Goal: Use online tool/utility: Utilize a website feature to perform a specific function

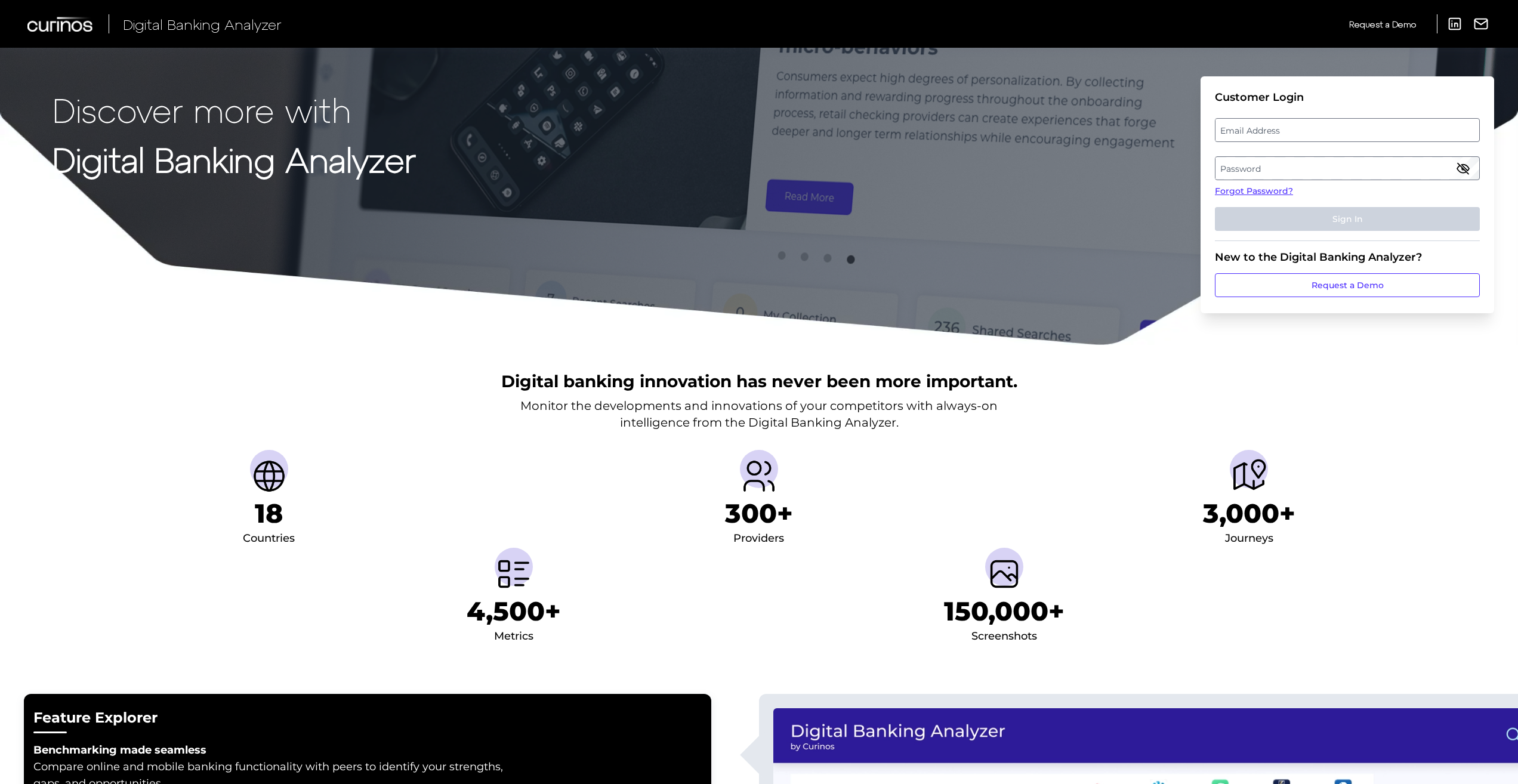
click at [1269, 129] on label "Email Address" at bounding box center [1347, 129] width 263 height 21
click at [1269, 129] on input "email" at bounding box center [1347, 130] width 265 height 24
click at [1256, 166] on label "Password" at bounding box center [1347, 167] width 263 height 21
click at [1254, 127] on label "Email Address" at bounding box center [1347, 129] width 263 height 21
click at [1254, 127] on input "email" at bounding box center [1347, 130] width 265 height 24
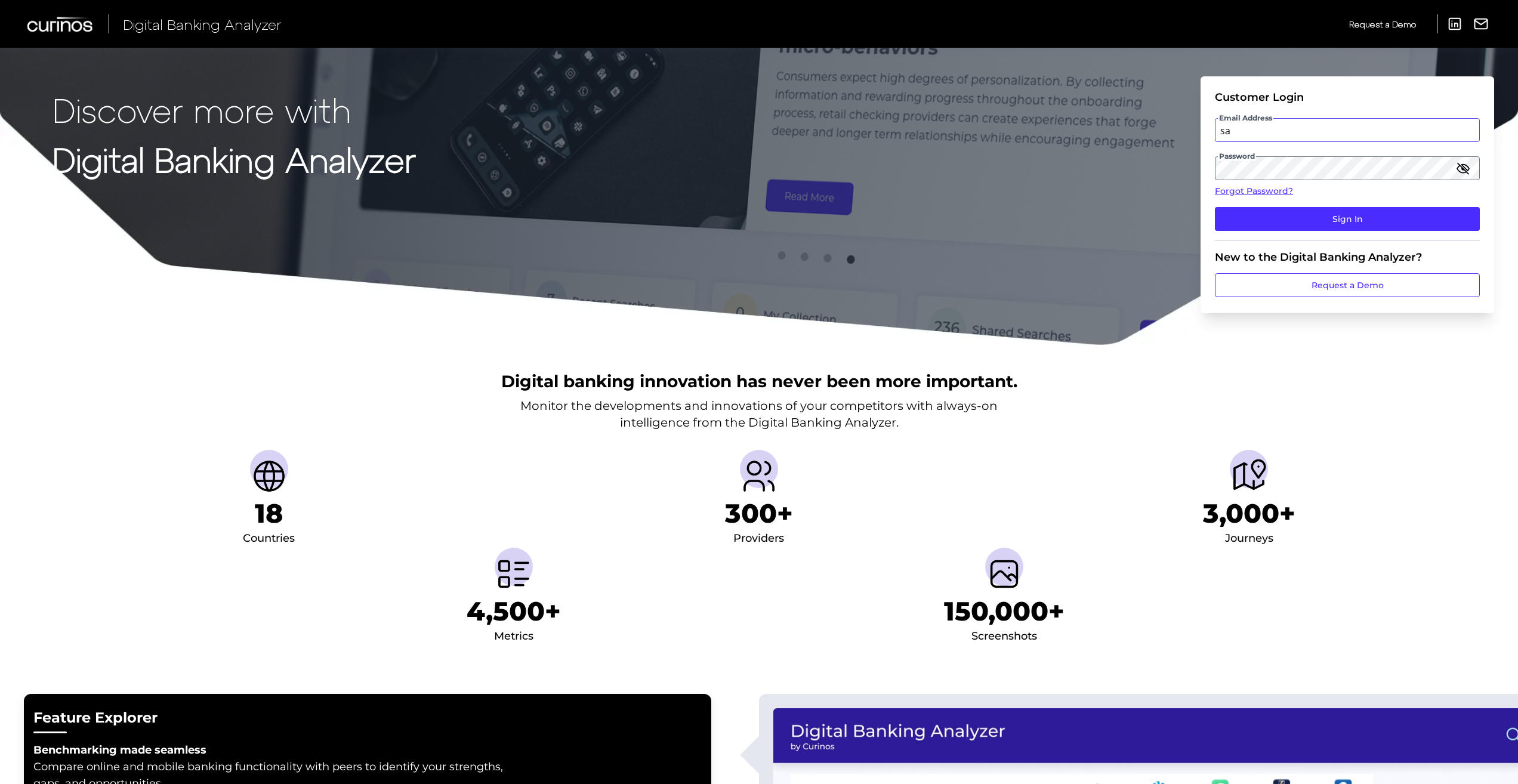
type input "[EMAIL_ADDRESS][DOMAIN_NAME]"
click at [1350, 208] on button "Sign In" at bounding box center [1347, 219] width 265 height 24
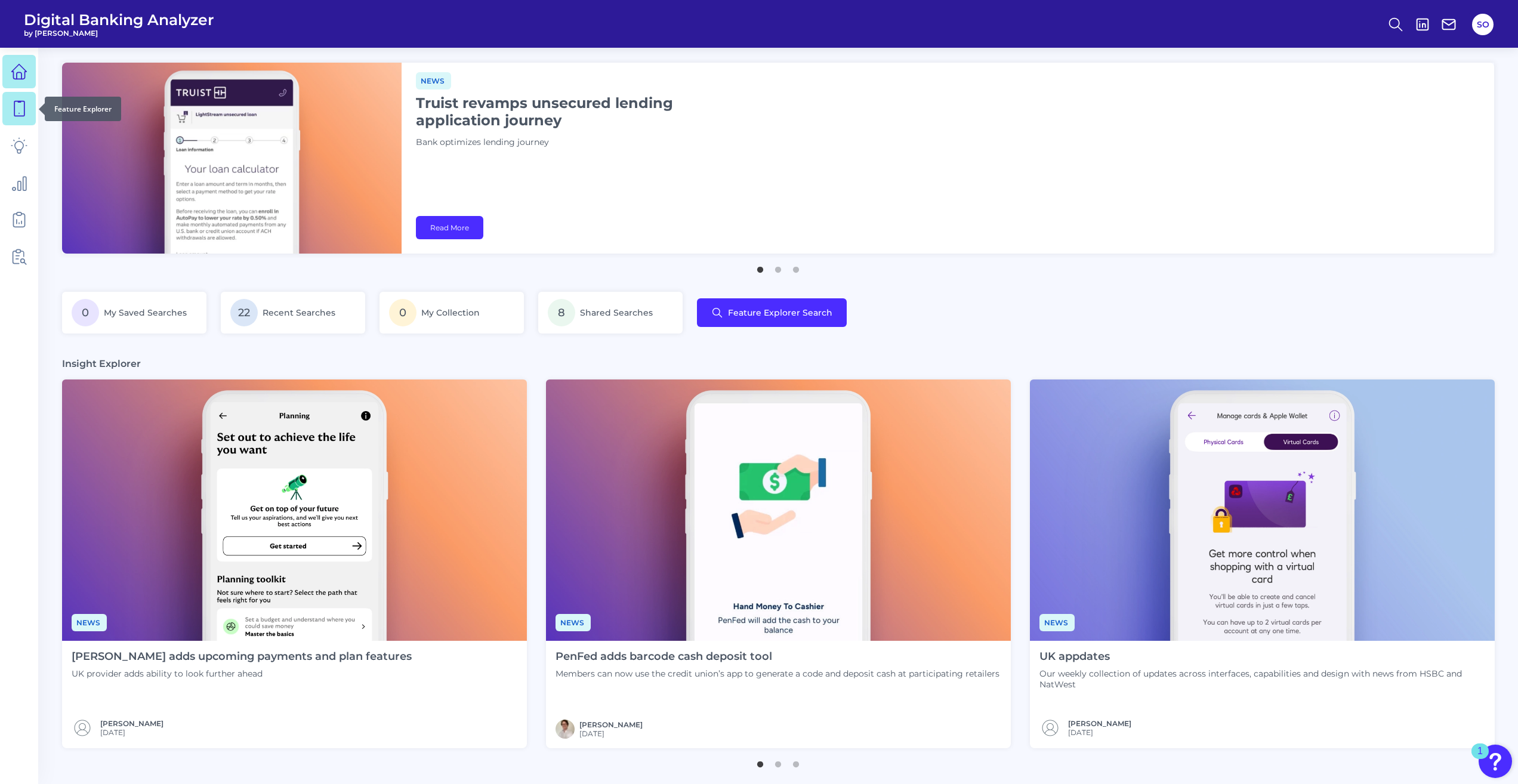
click at [25, 106] on icon at bounding box center [20, 109] width 17 height 17
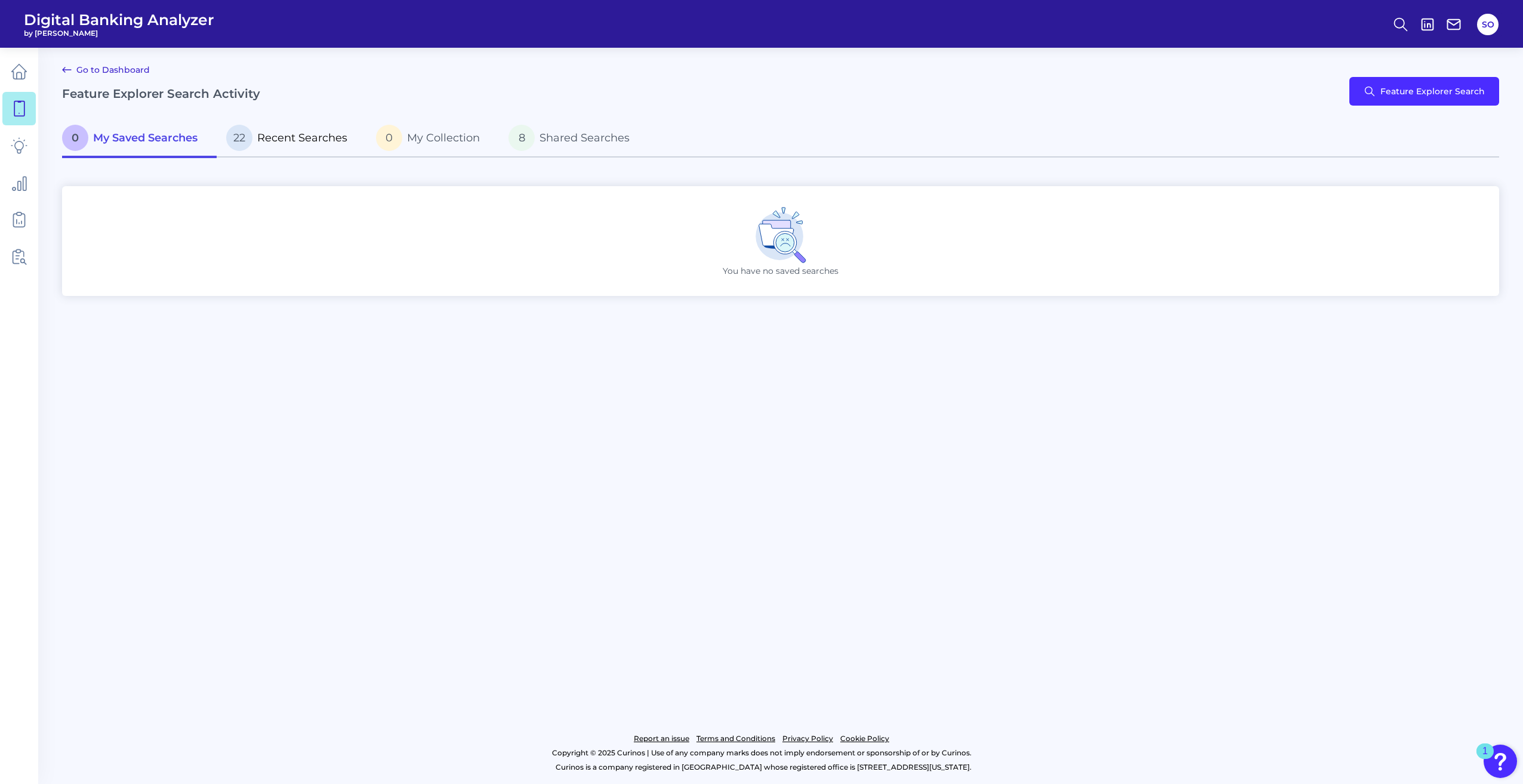
click at [319, 147] on p "22 Recent Searches" at bounding box center [287, 138] width 121 height 26
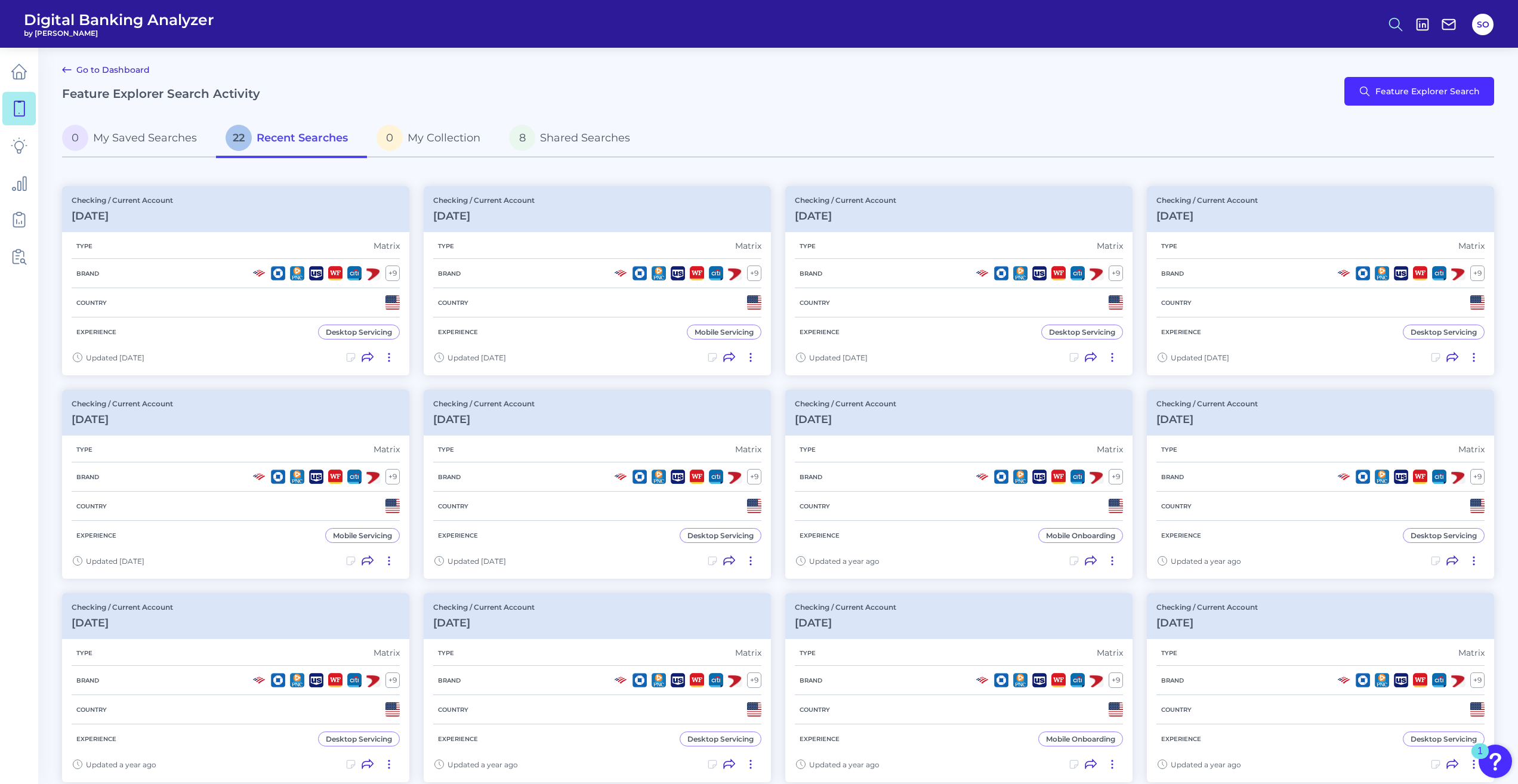
click at [1392, 26] on icon at bounding box center [1395, 24] width 17 height 17
click at [1351, 88] on button "Feature Explorer Search" at bounding box center [1337, 86] width 143 height 30
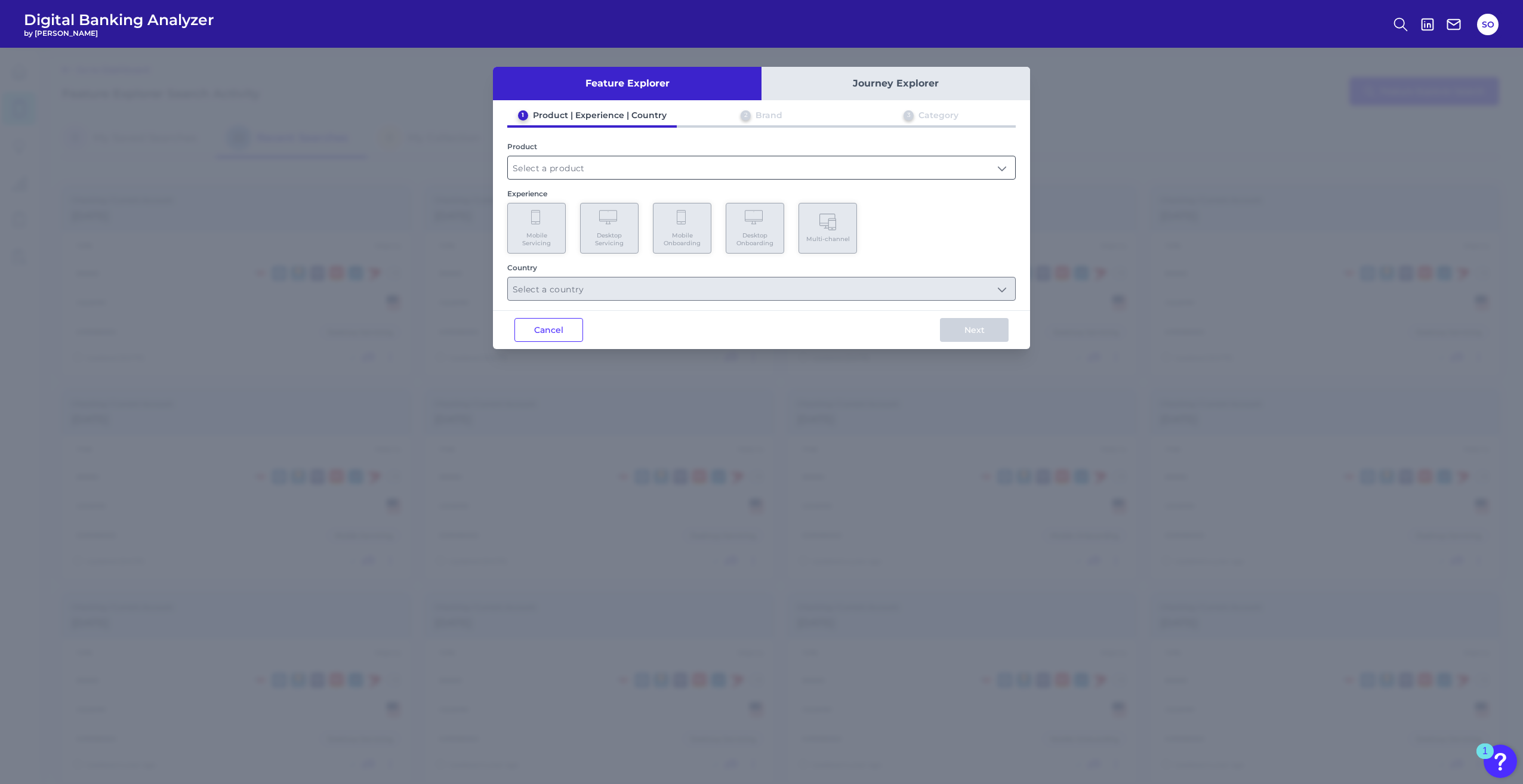
click at [541, 166] on input "text" at bounding box center [761, 167] width 507 height 22
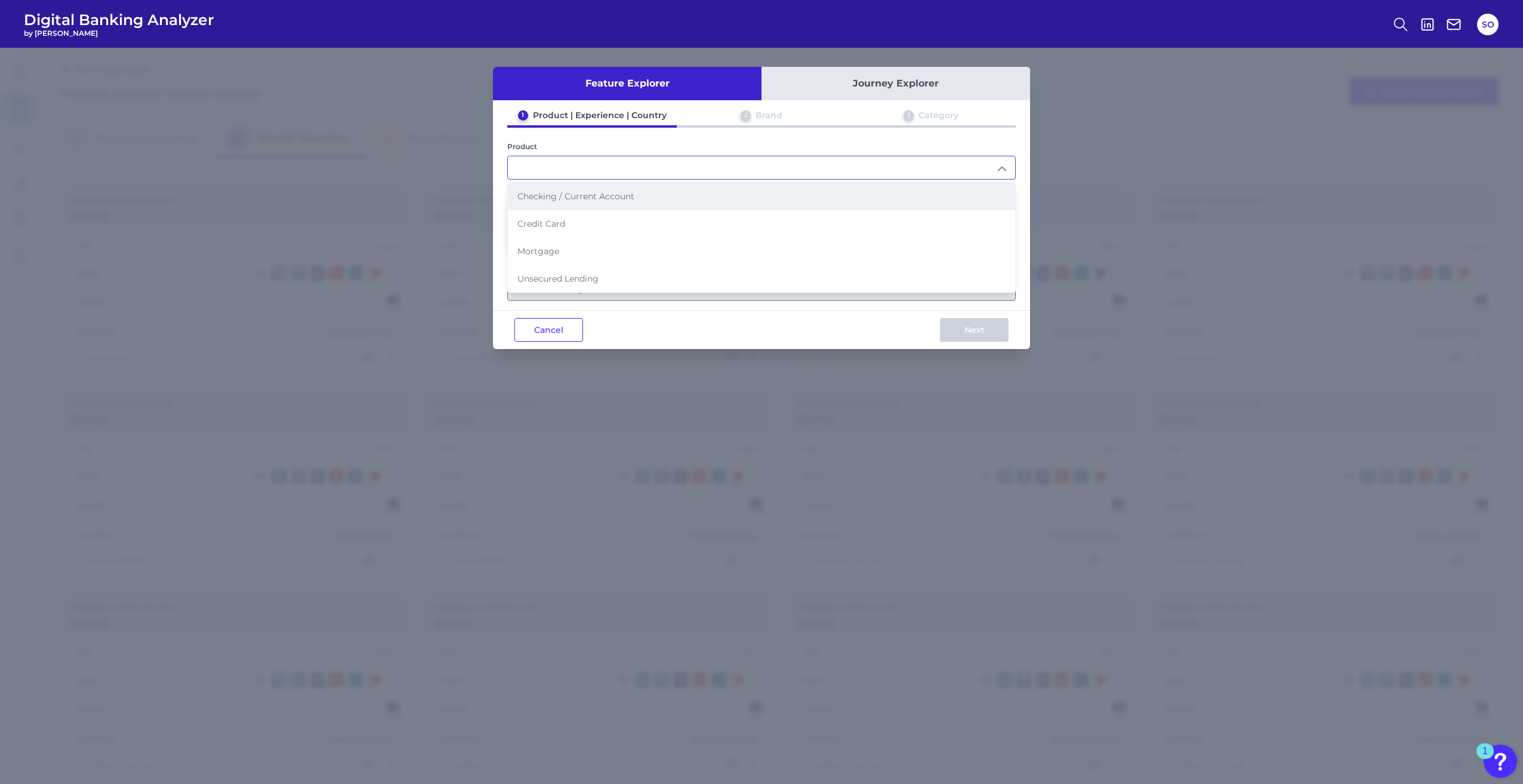
click at [607, 202] on li "Checking / Current Account" at bounding box center [761, 196] width 507 height 28
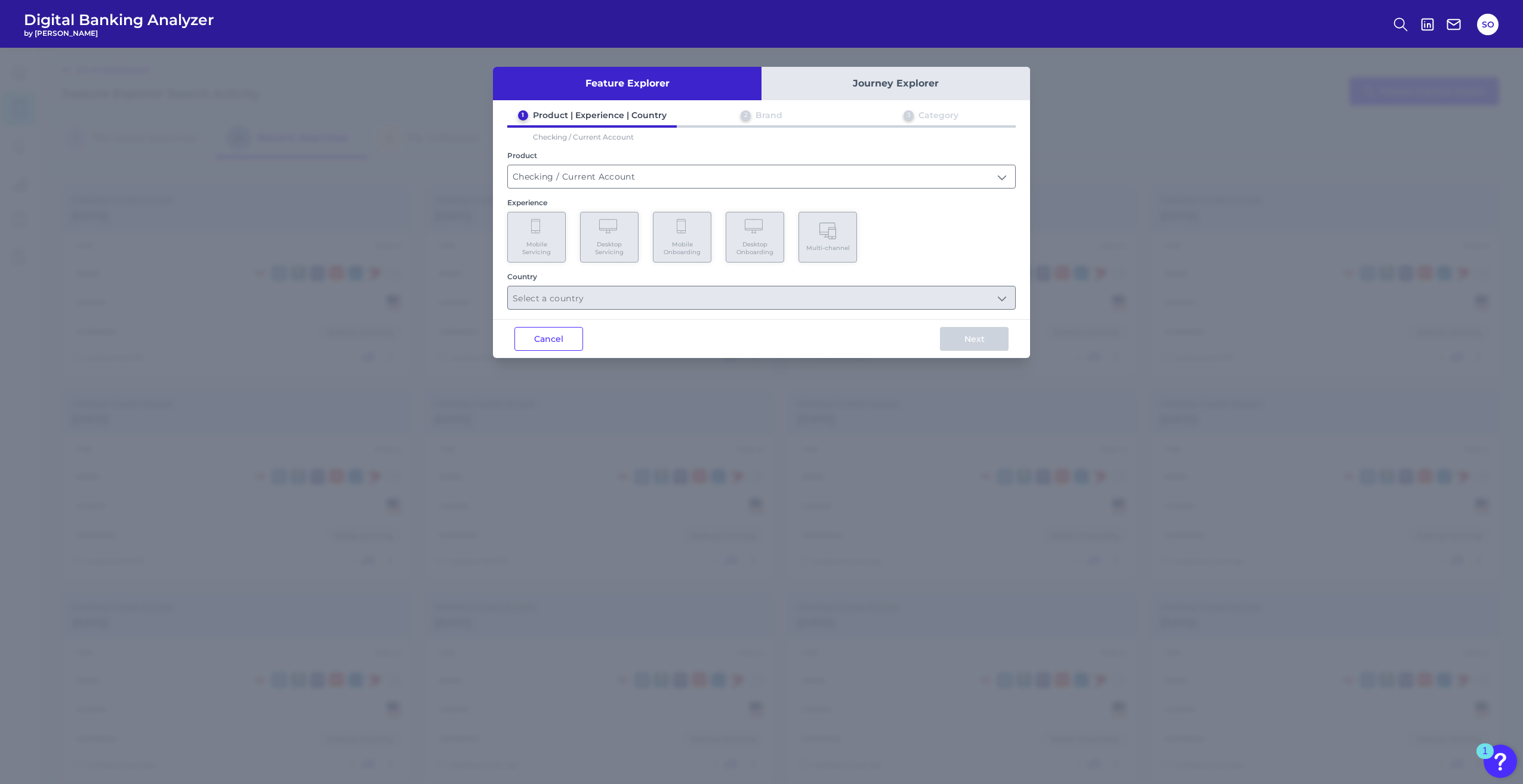
type input "Checking / Current Account"
click at [602, 239] on Servicing "Desktop Servicing" at bounding box center [608, 237] width 59 height 51
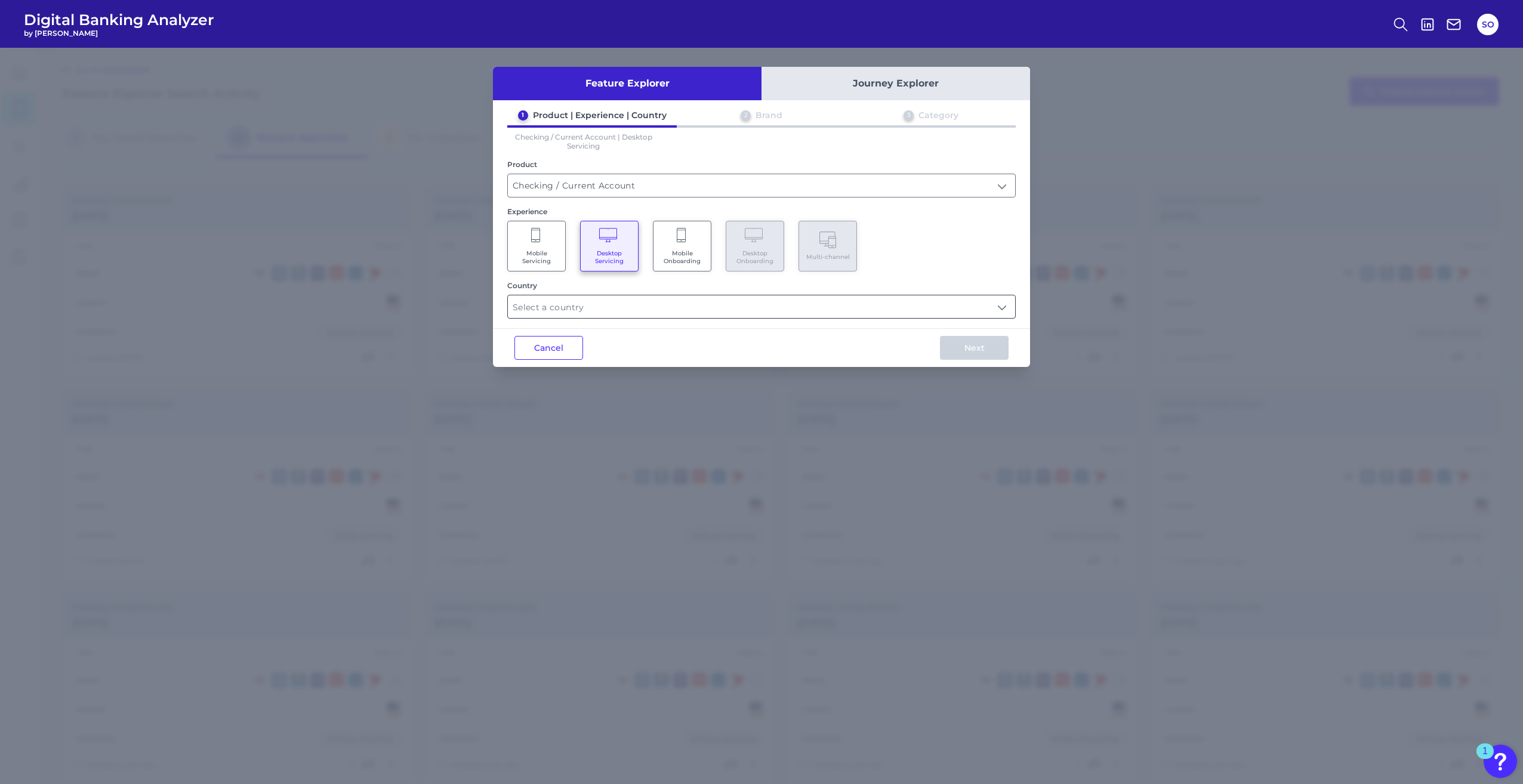
click at [583, 308] on input "text" at bounding box center [761, 306] width 507 height 22
click at [524, 362] on States "[GEOGRAPHIC_DATA]" at bounding box center [522, 363] width 9 height 9
type input "Select all Countries"
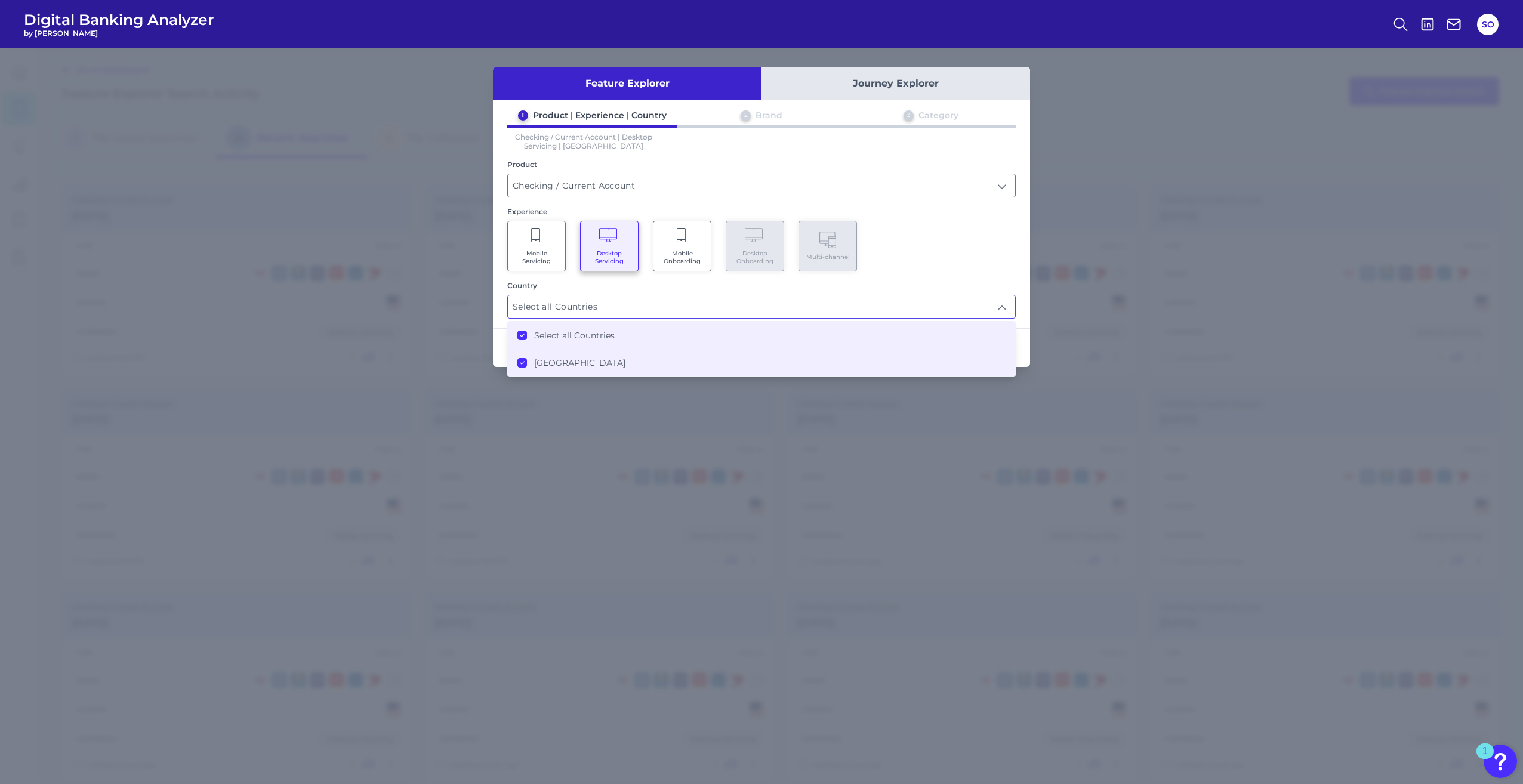
click at [971, 258] on div "Mobile Servicing Desktop Servicing Mobile Onboarding Desktop Onboarding Multi-c…" at bounding box center [761, 246] width 508 height 51
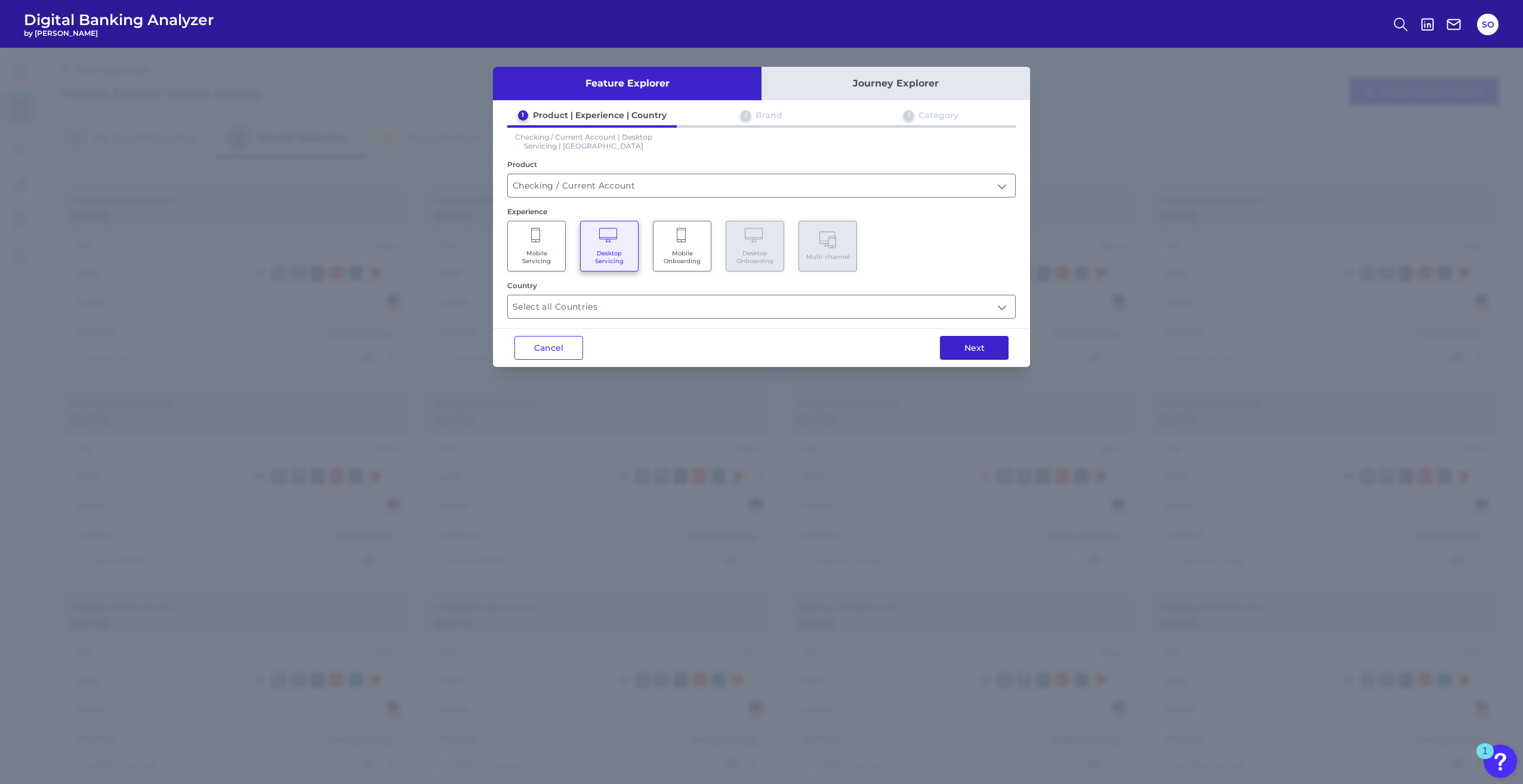
click at [965, 346] on button "Next" at bounding box center [974, 348] width 69 height 24
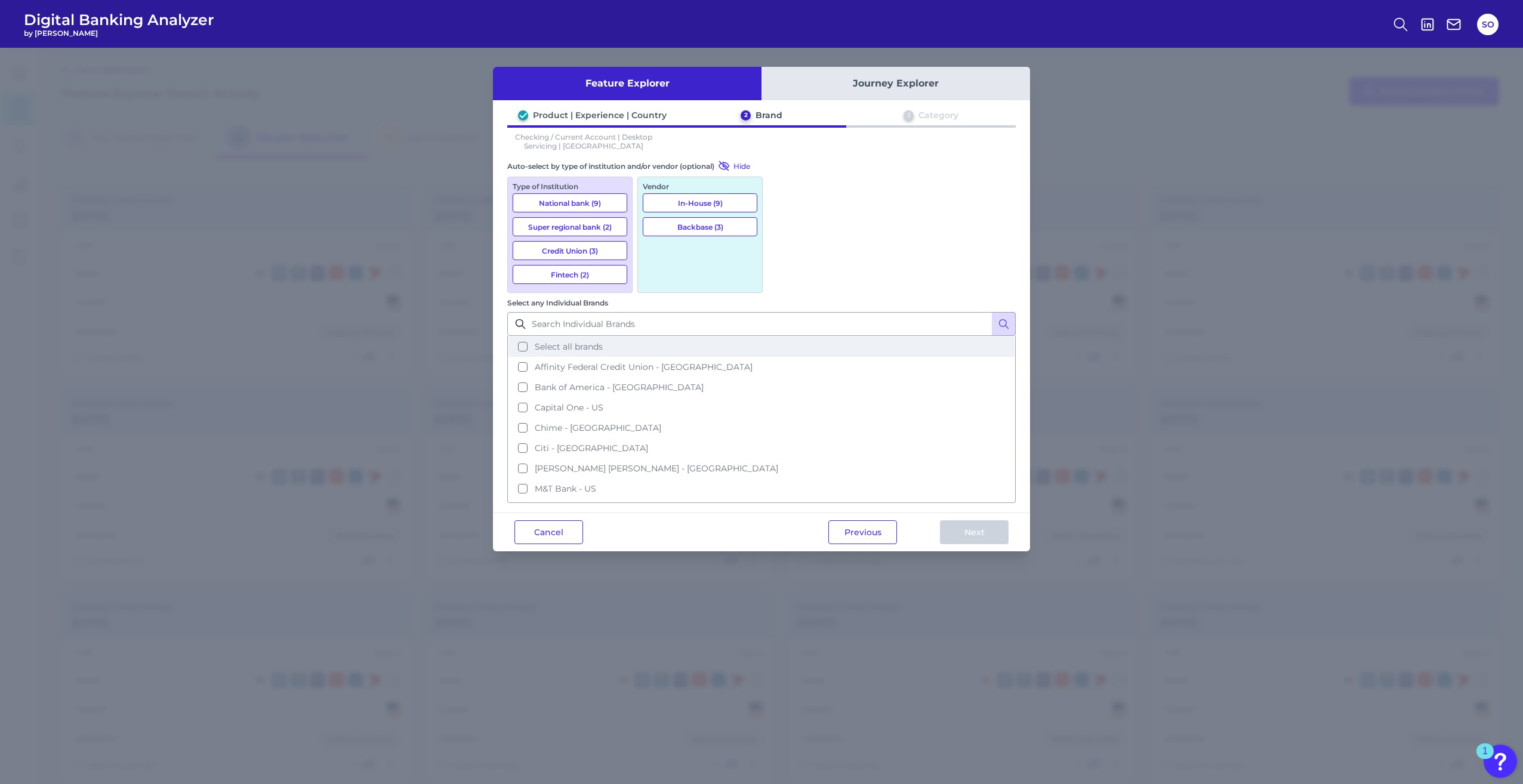
click at [782, 337] on button "Select all brands" at bounding box center [761, 347] width 506 height 20
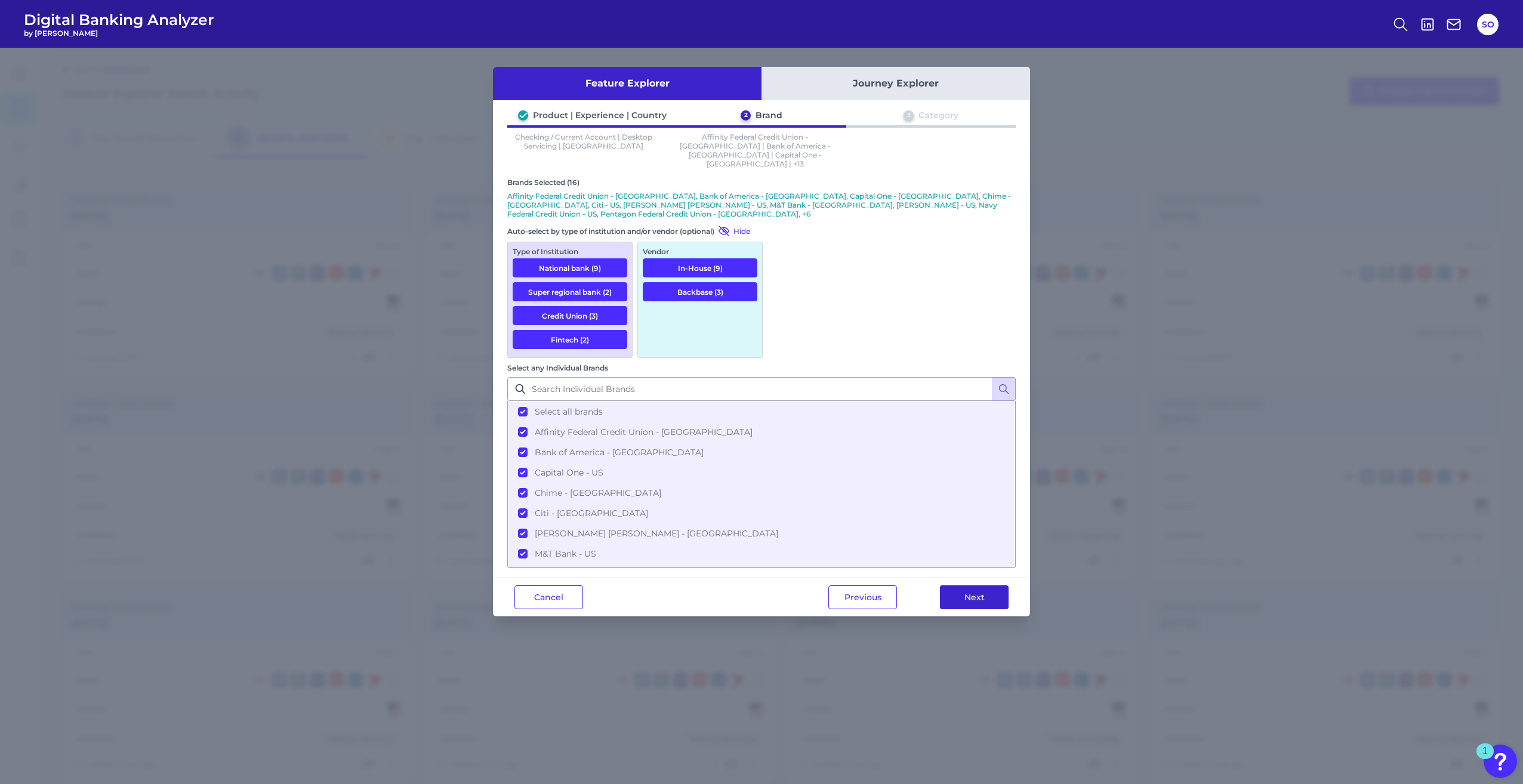
click at [978, 585] on button "Next" at bounding box center [974, 597] width 69 height 24
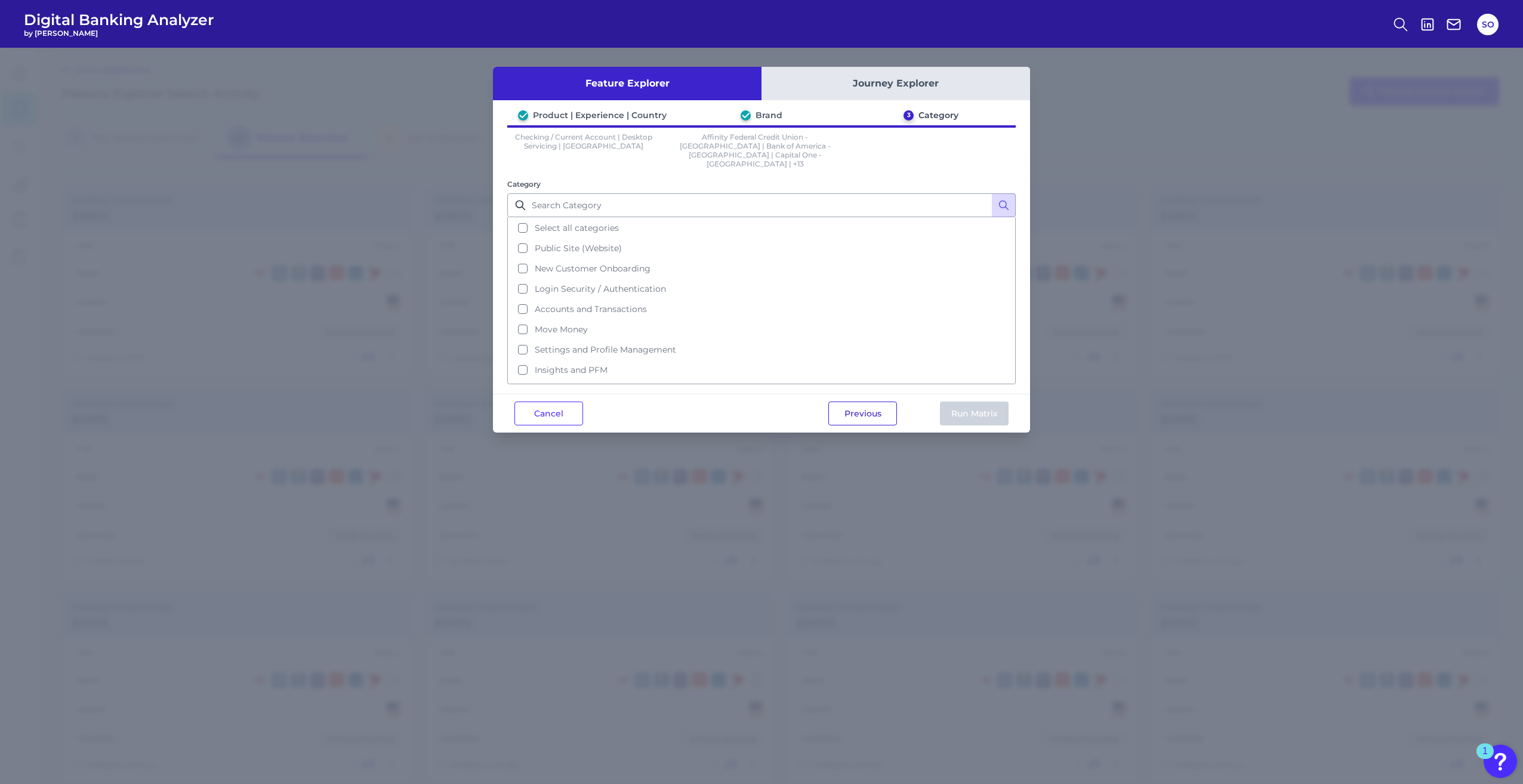
click at [847, 402] on button "Previous" at bounding box center [862, 414] width 69 height 24
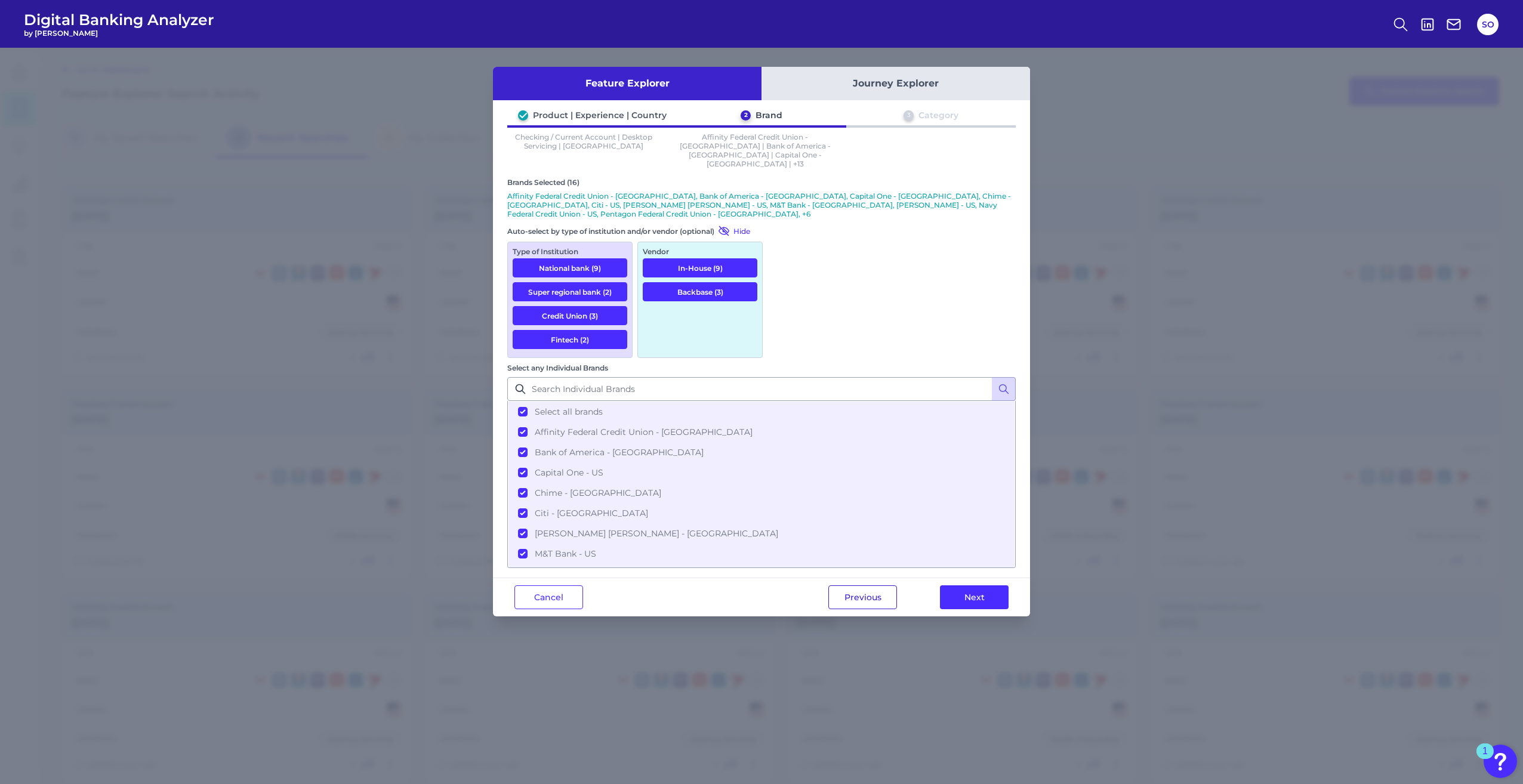
click at [862, 585] on button "Previous" at bounding box center [862, 597] width 69 height 24
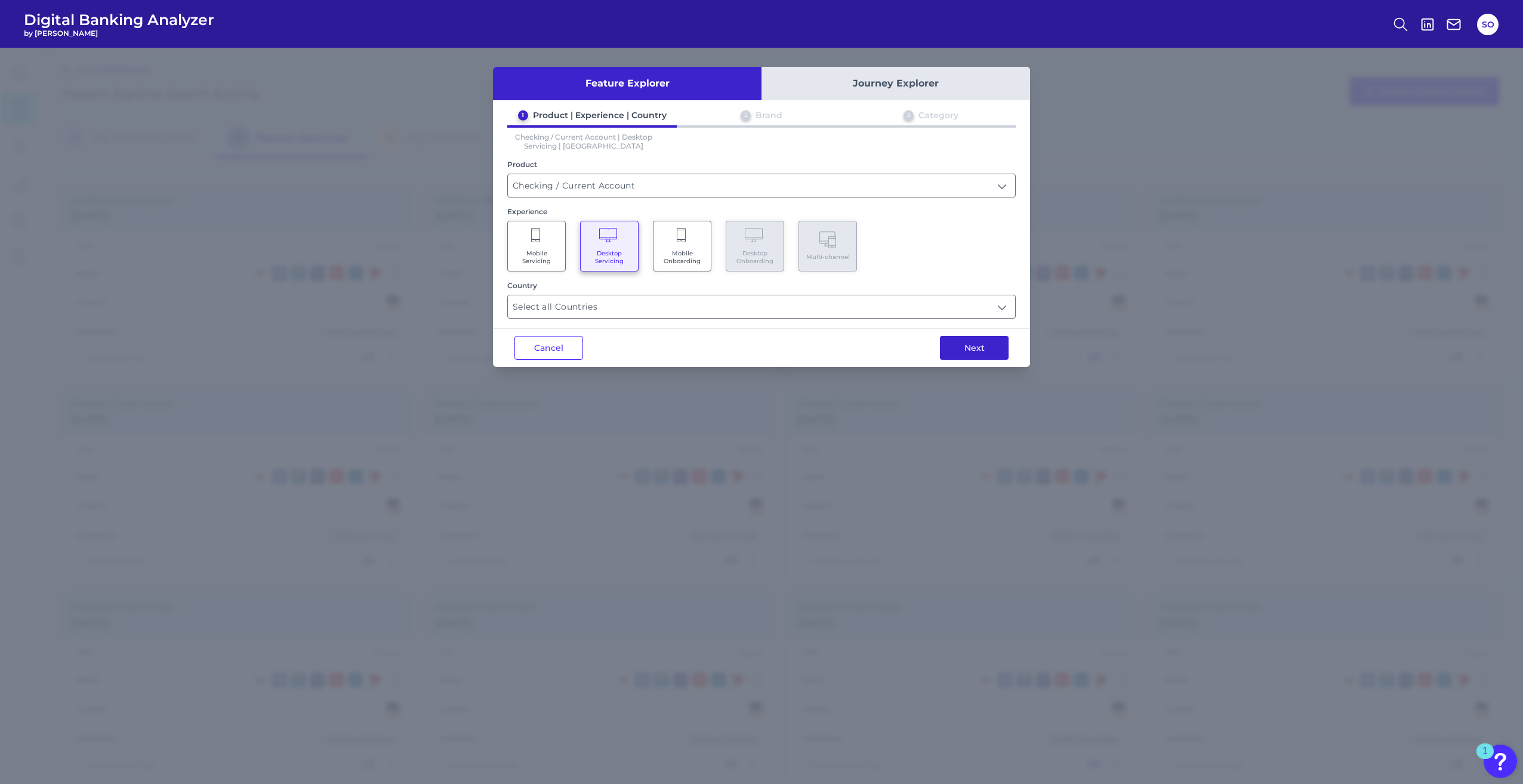
click at [959, 343] on button "Next" at bounding box center [974, 348] width 69 height 24
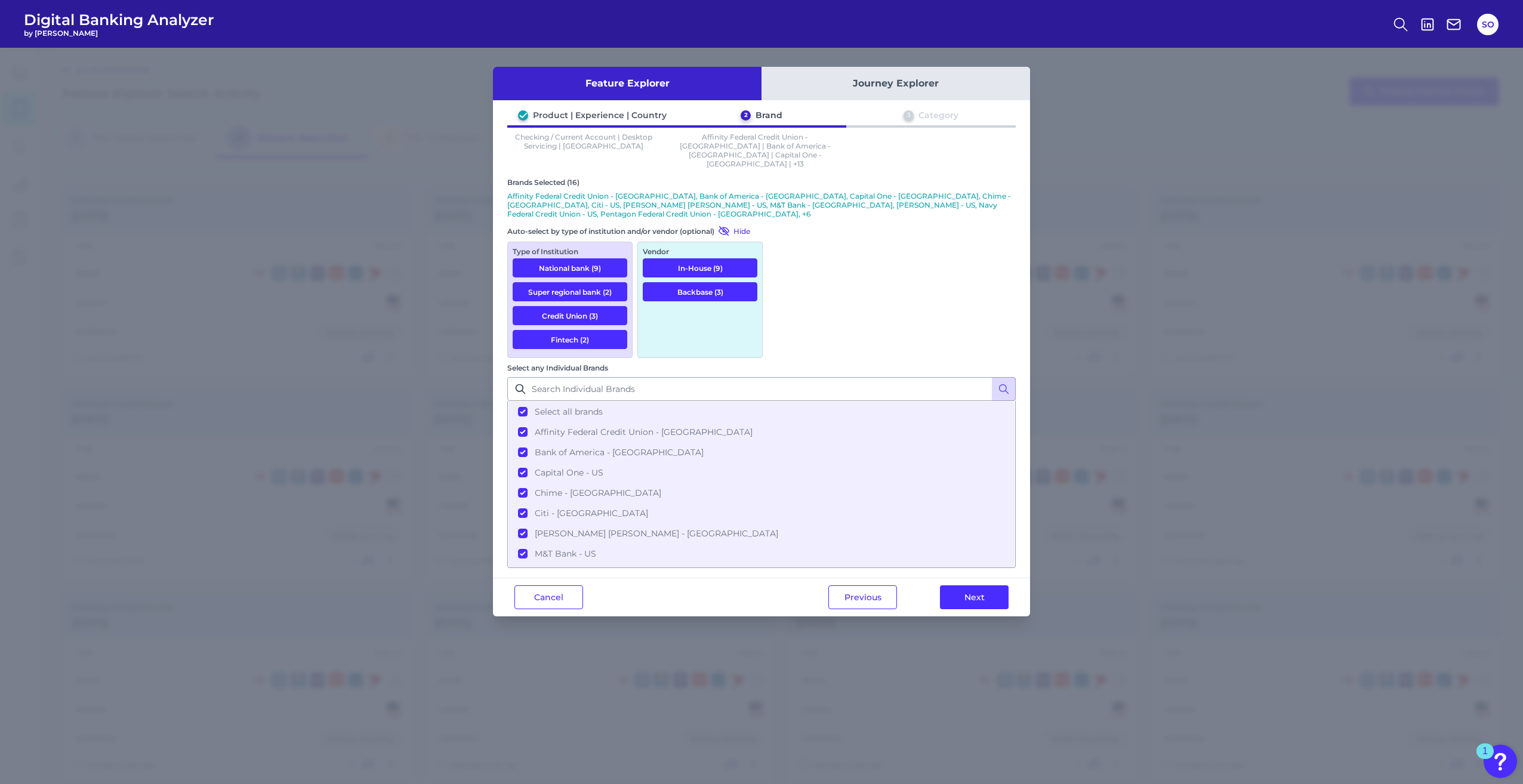
click at [990, 454] on div "Feature Explorer Journey Explorer Product | Experience | Country 2 Brand 3 Cate…" at bounding box center [761, 415] width 1523 height 736
click at [978, 585] on button "Next" at bounding box center [974, 597] width 69 height 24
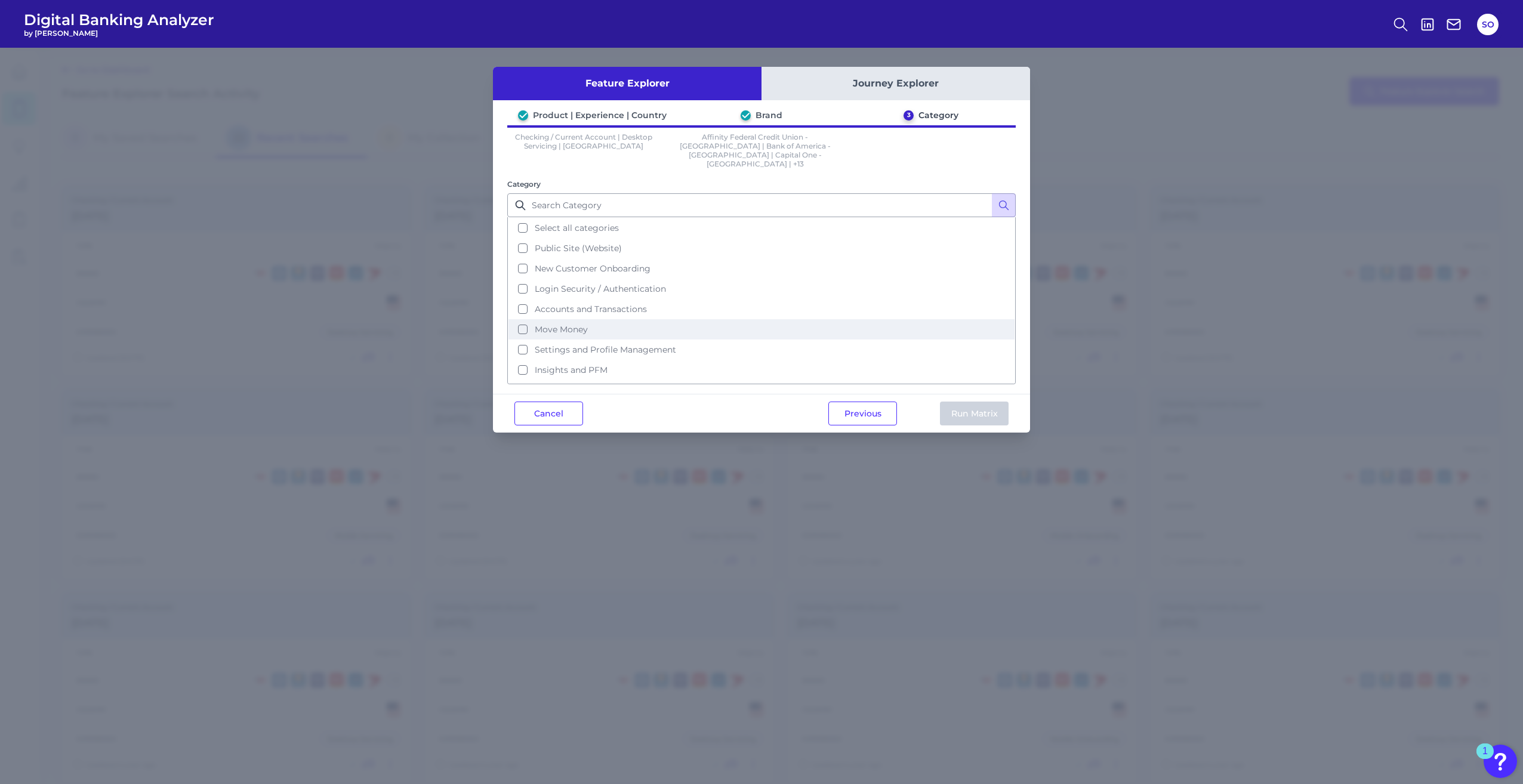
click at [522, 319] on button "Move Money" at bounding box center [761, 329] width 506 height 20
click at [978, 402] on button "Run Matrix" at bounding box center [974, 414] width 69 height 24
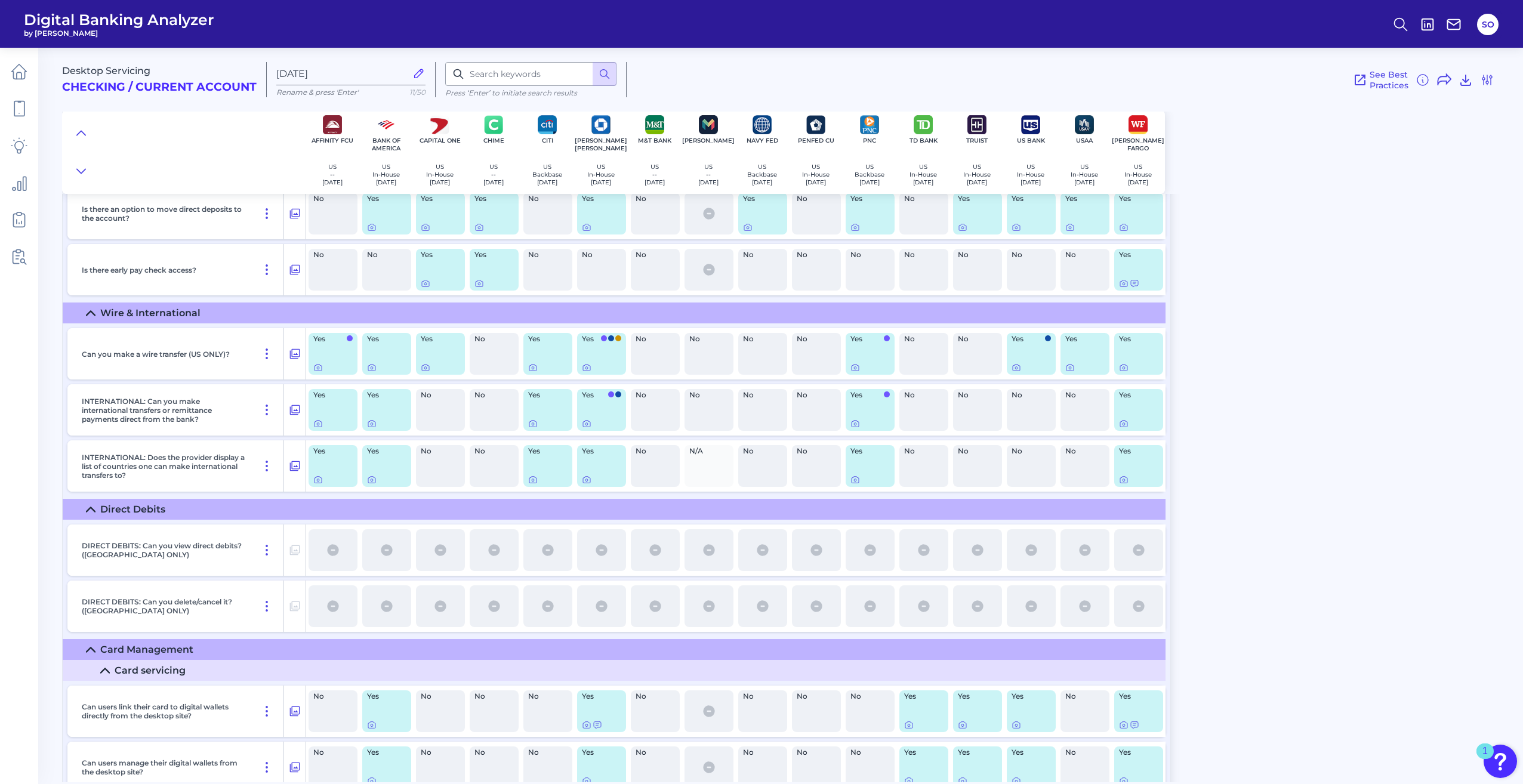
scroll to position [3171, 0]
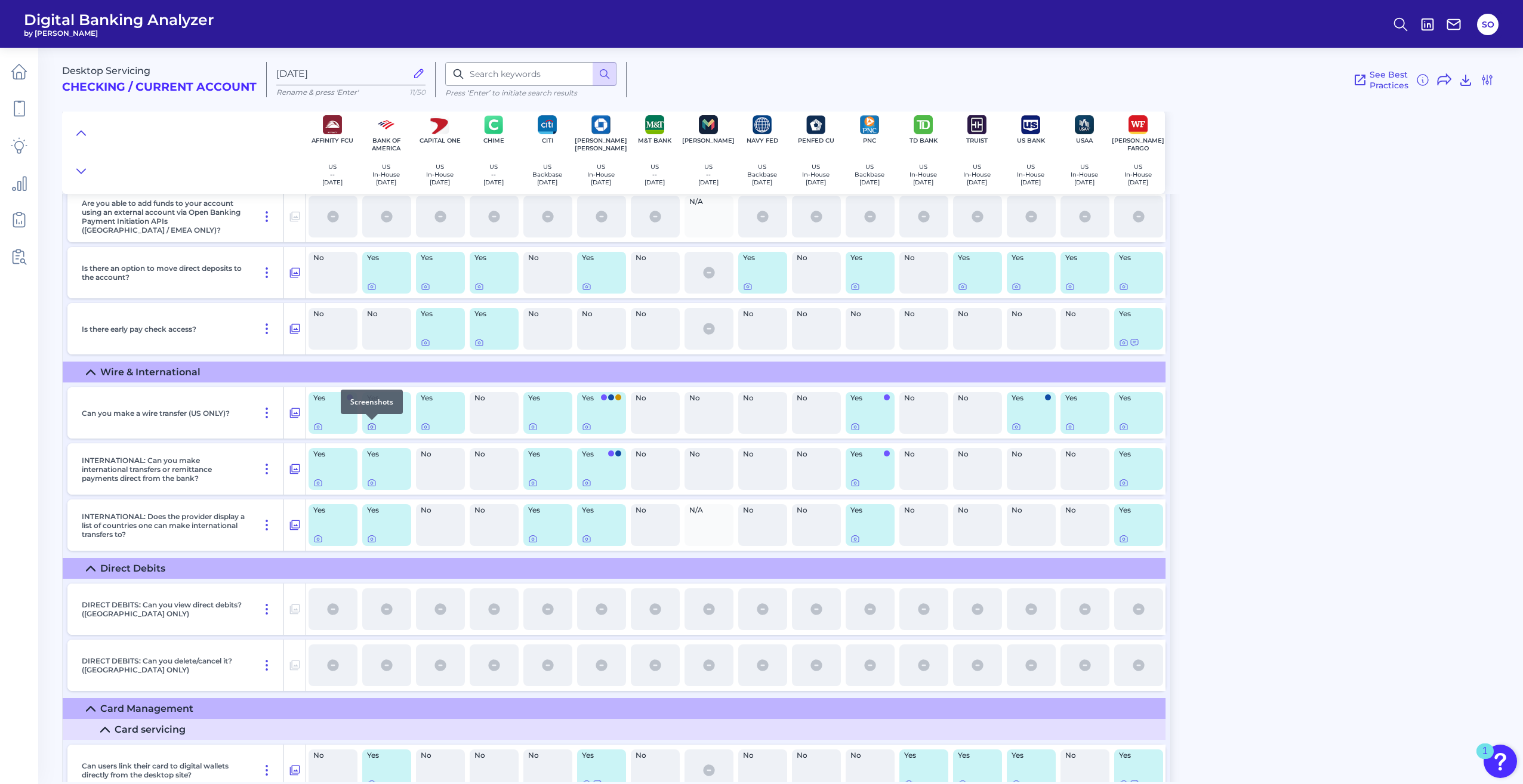
click at [372, 428] on icon at bounding box center [371, 426] width 9 height 9
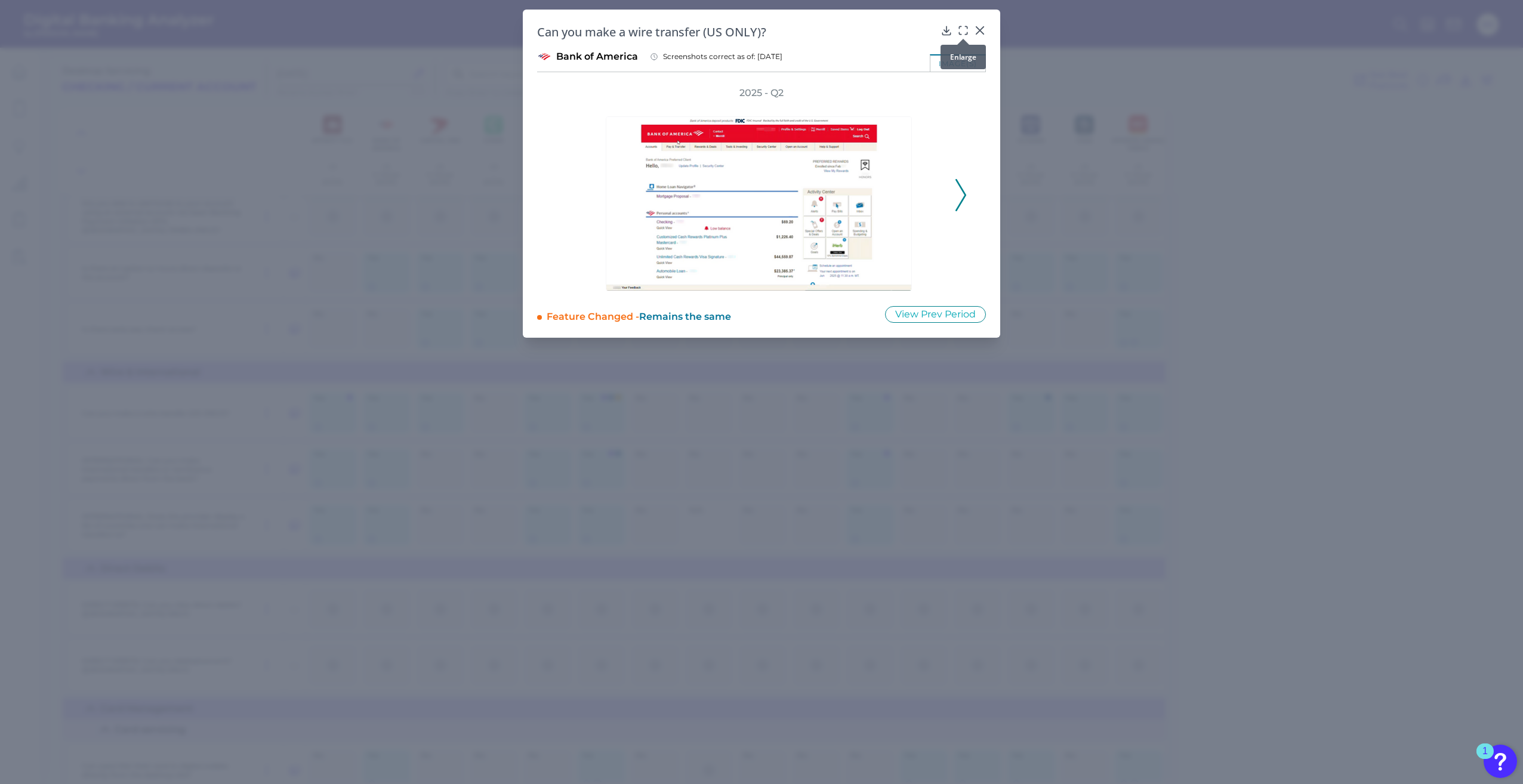
click at [962, 32] on icon at bounding box center [963, 30] width 12 height 12
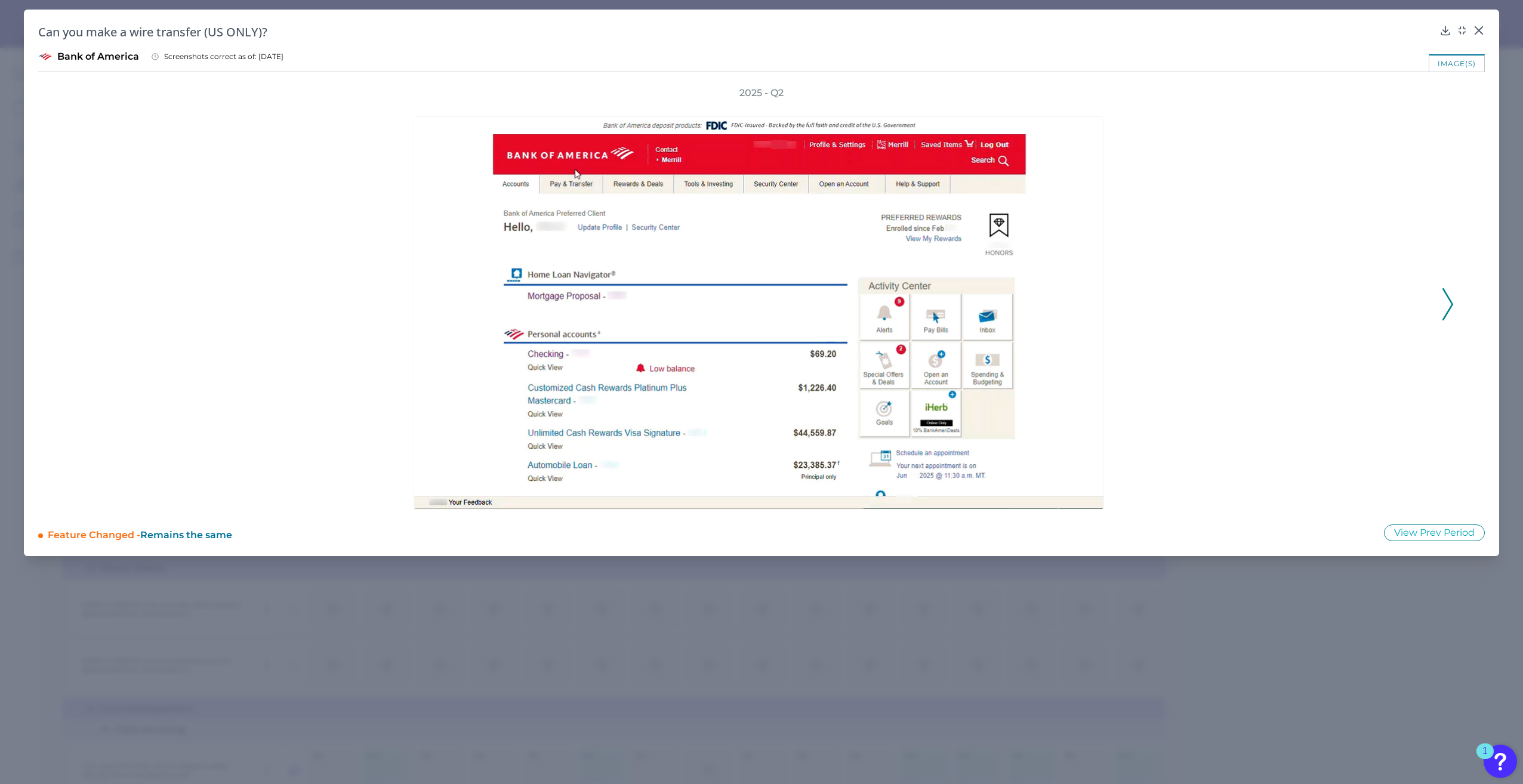
click at [1447, 313] on polyline at bounding box center [1448, 304] width 9 height 31
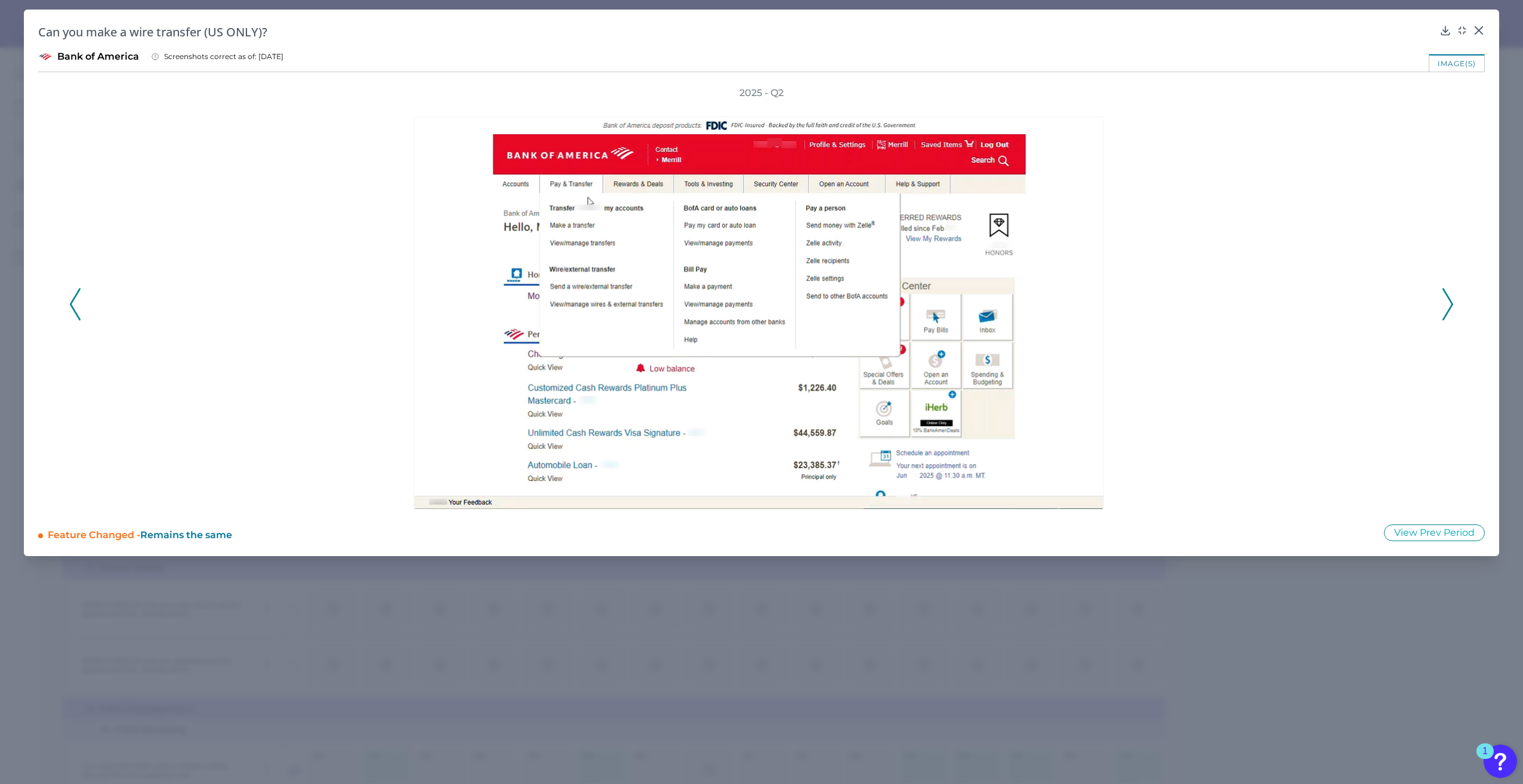
click at [1447, 313] on polyline at bounding box center [1448, 304] width 9 height 31
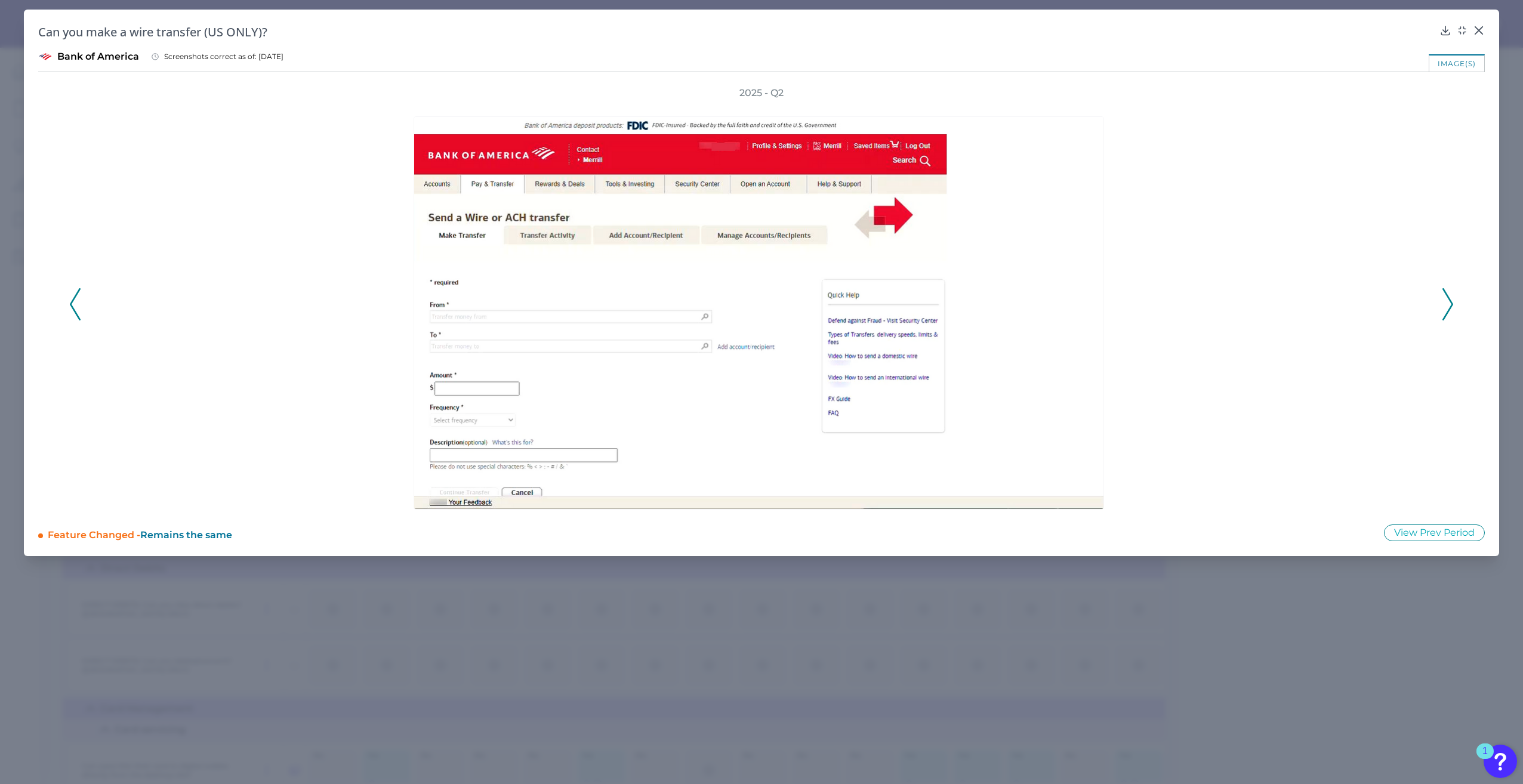
click at [1447, 313] on polyline at bounding box center [1448, 304] width 9 height 31
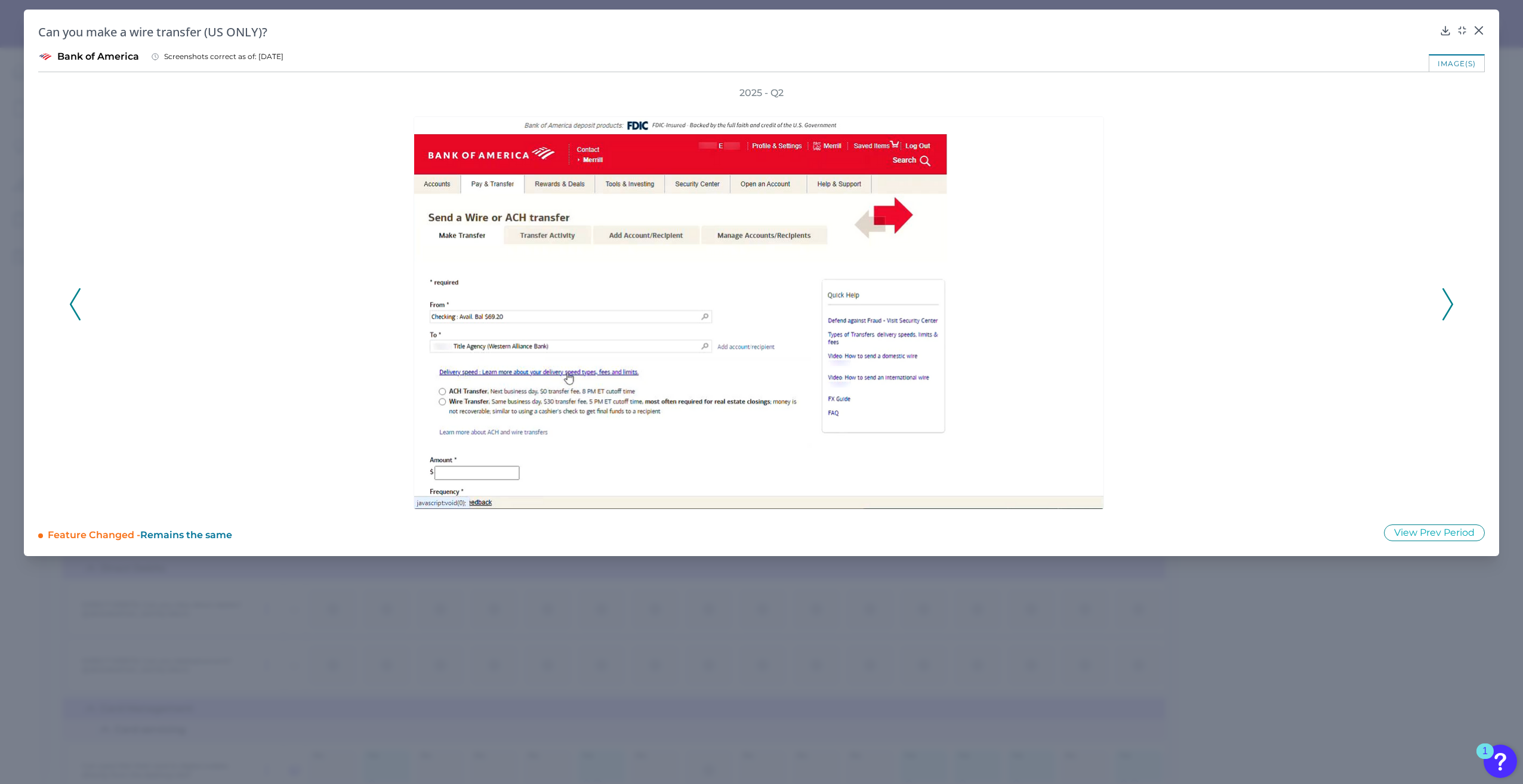
click at [1447, 313] on polyline at bounding box center [1448, 304] width 9 height 31
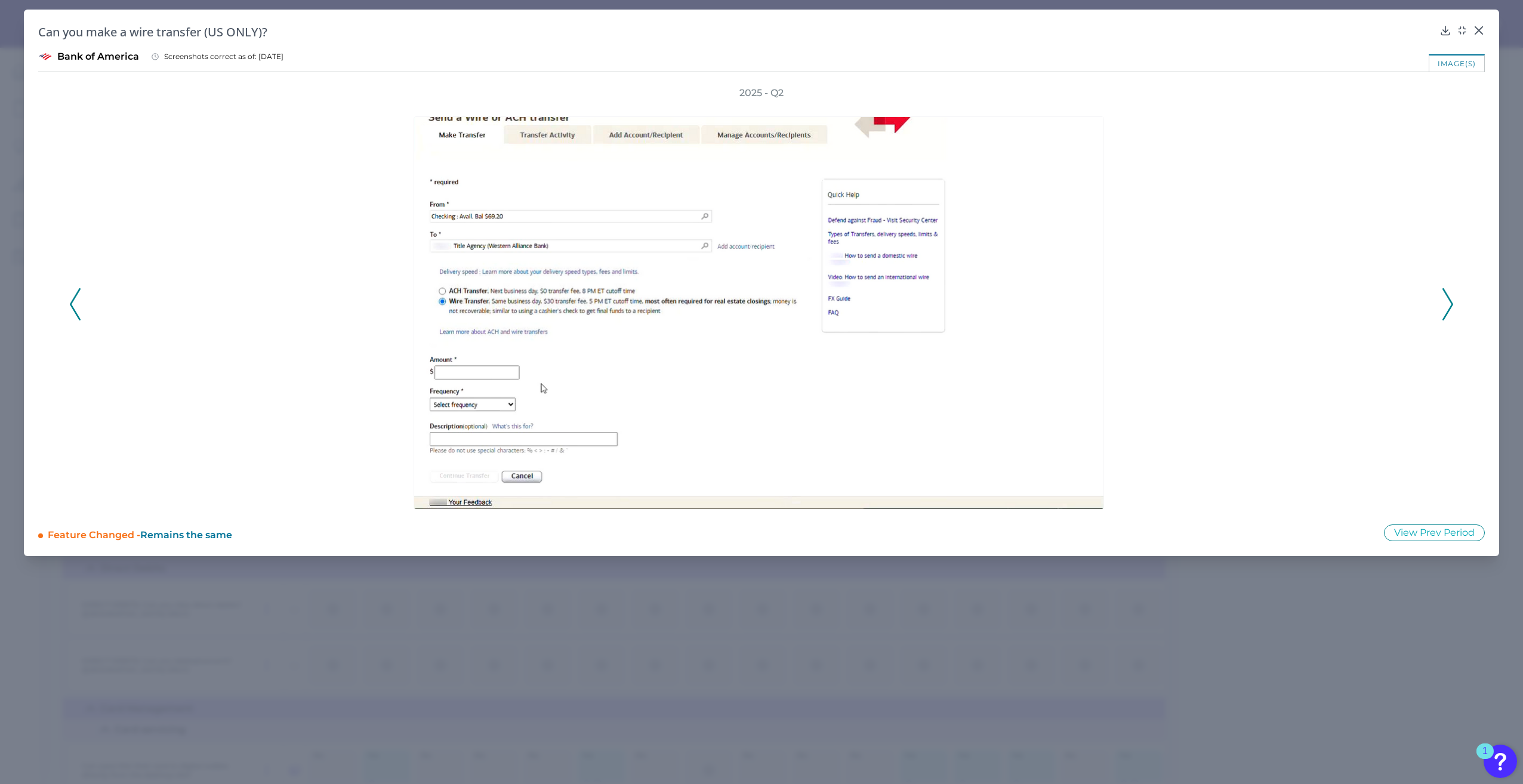
click at [1447, 313] on polyline at bounding box center [1448, 304] width 9 height 31
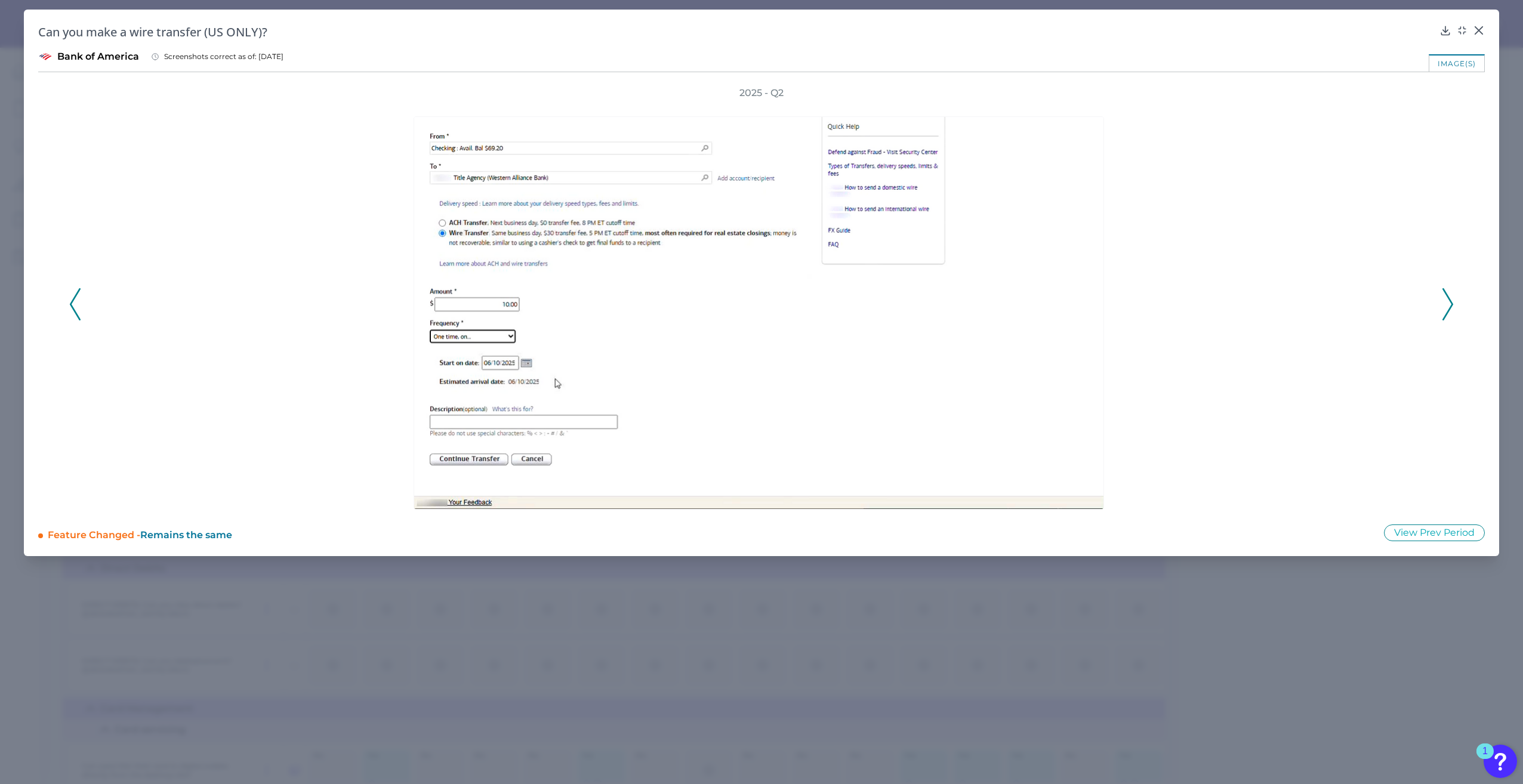
click at [1447, 313] on polyline at bounding box center [1448, 304] width 9 height 31
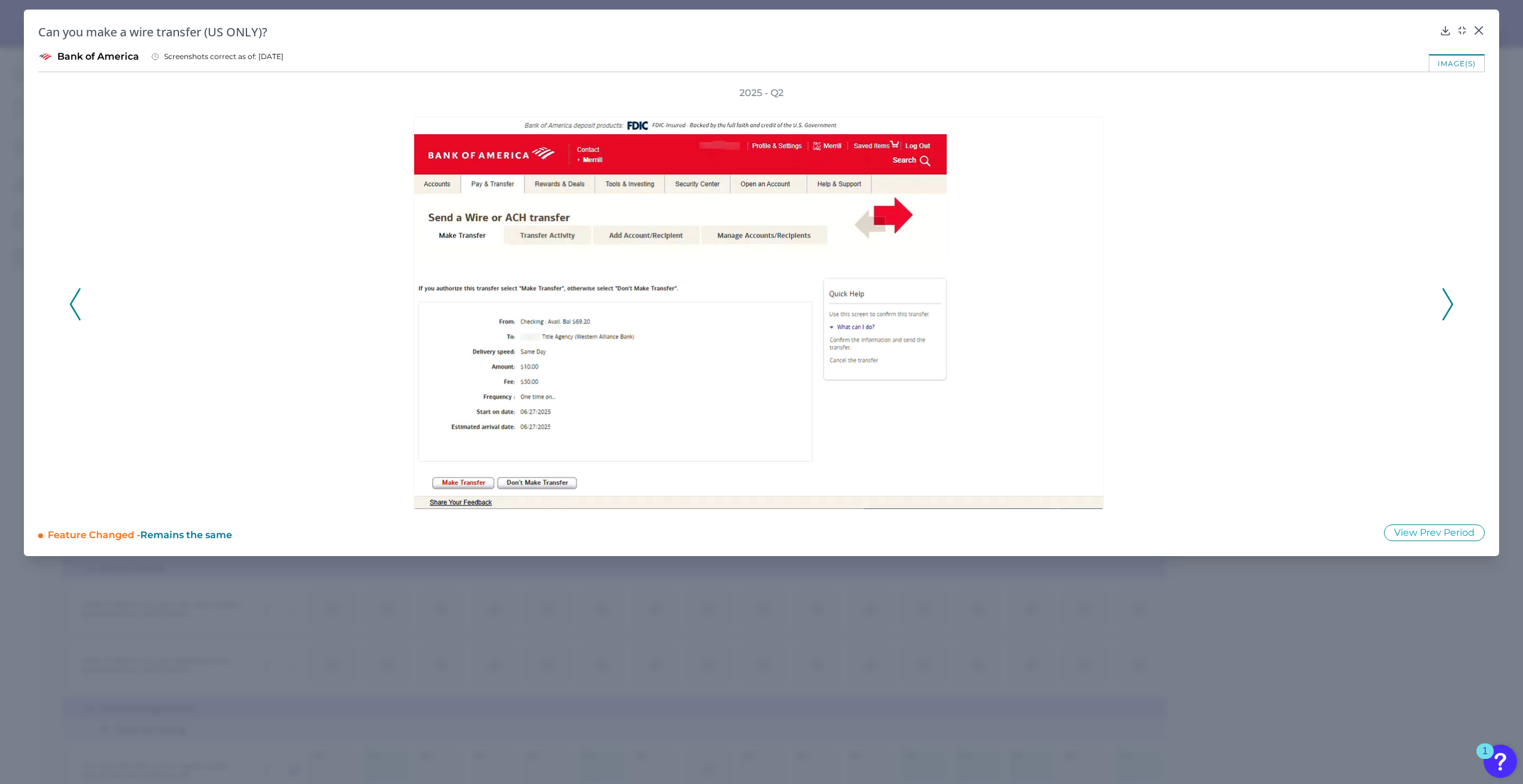
click at [1447, 313] on polyline at bounding box center [1448, 304] width 9 height 31
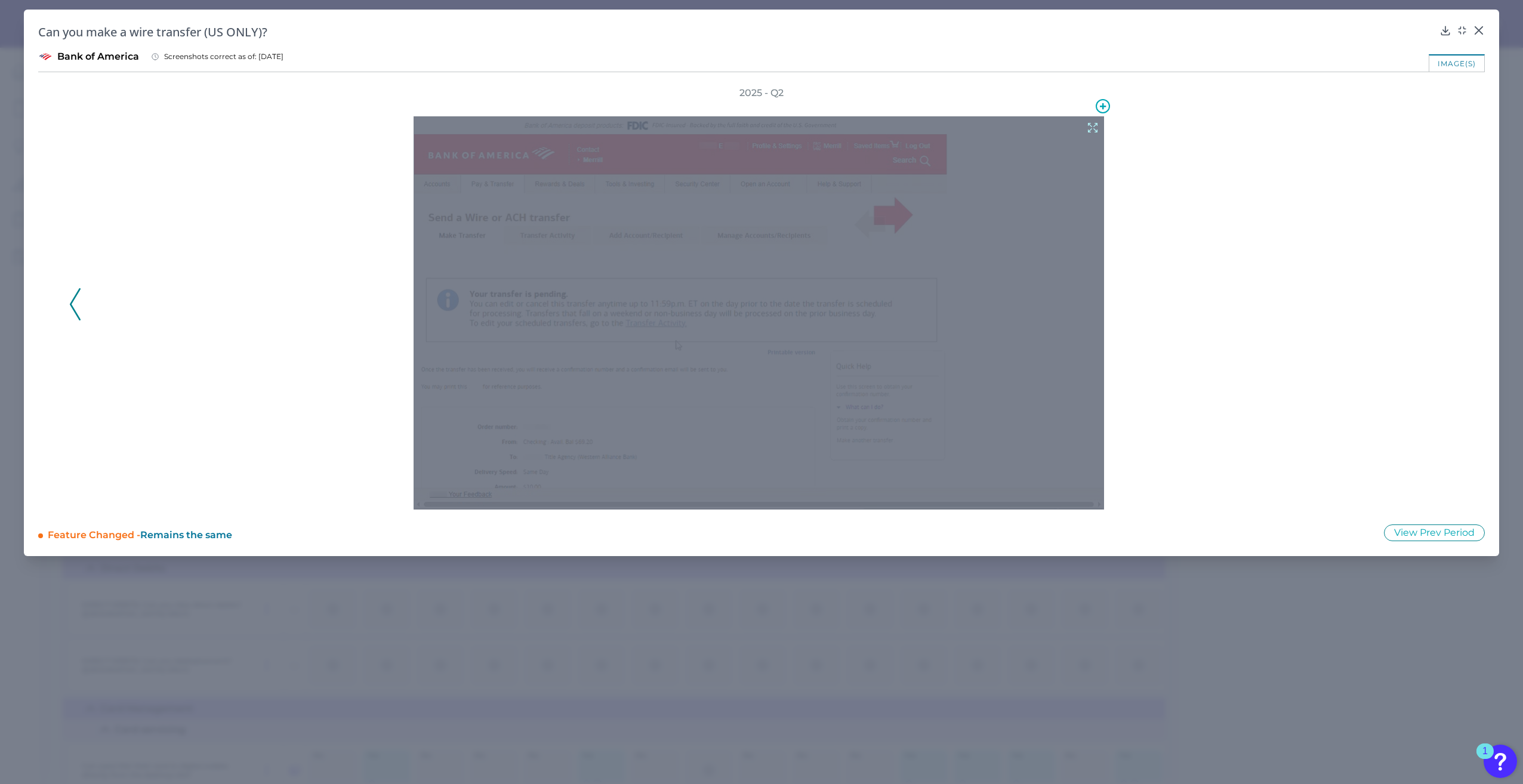
click at [1092, 127] on icon at bounding box center [1092, 127] width 13 height 13
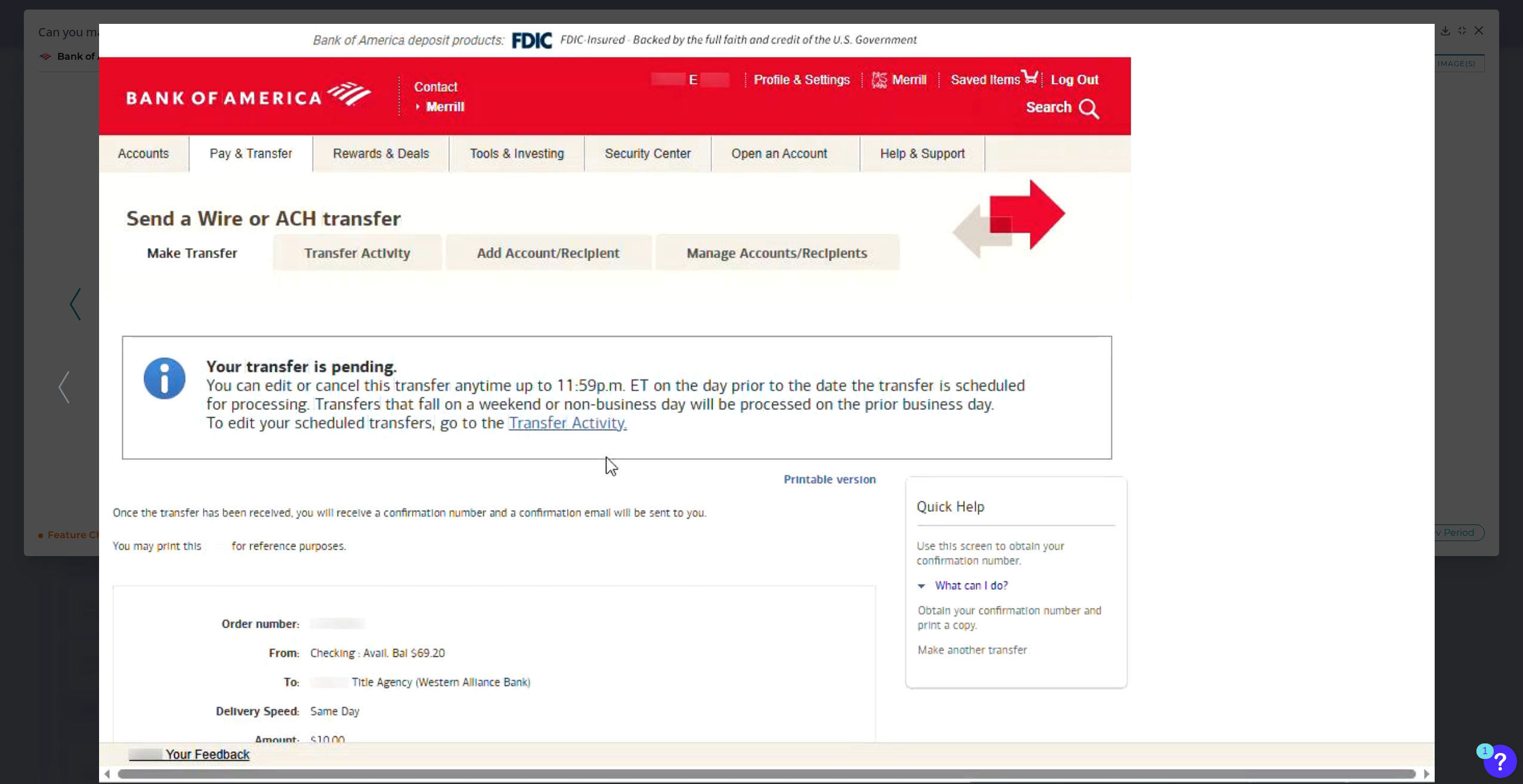
click at [1470, 40] on div at bounding box center [761, 392] width 1523 height 784
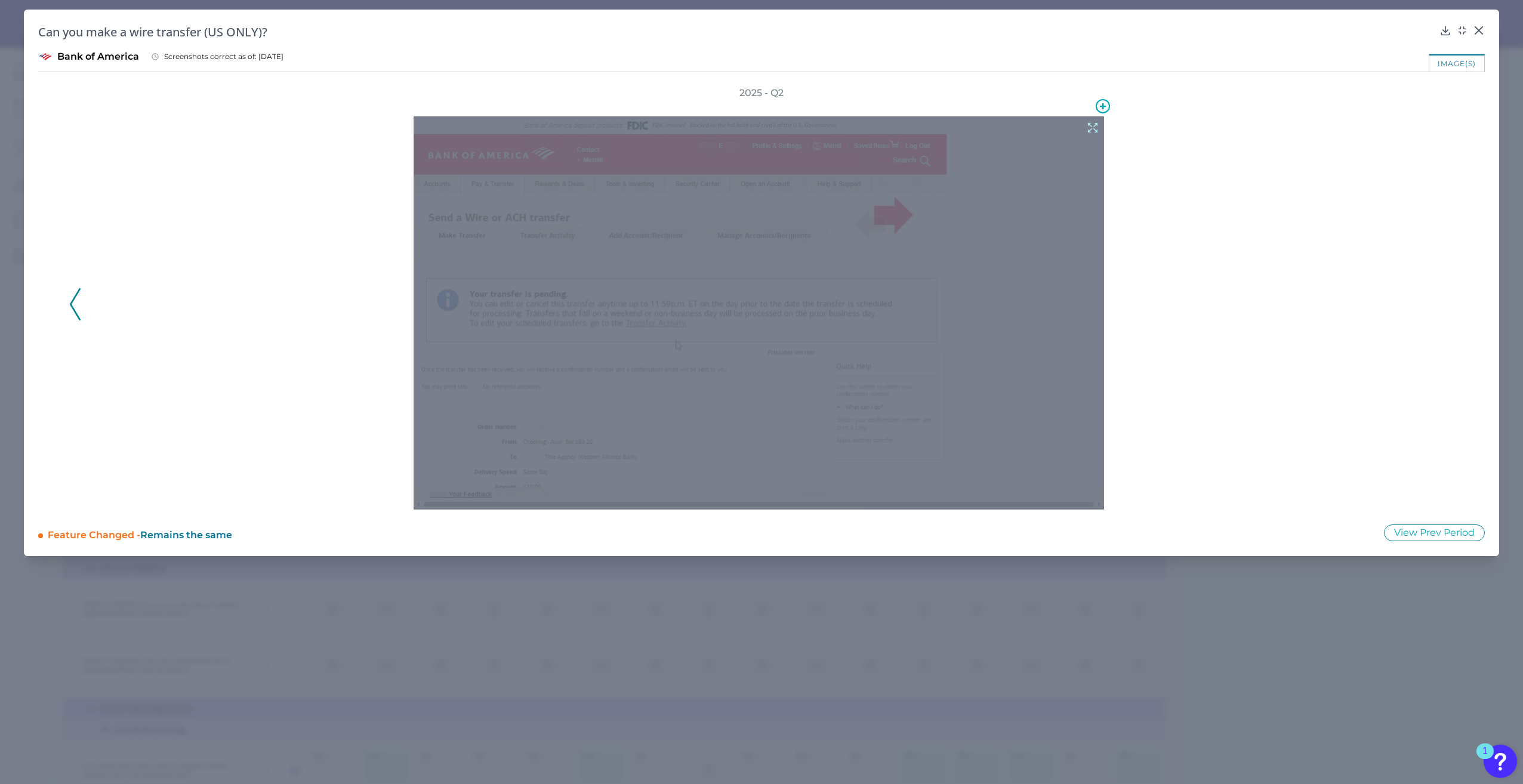
click at [1097, 127] on icon at bounding box center [1092, 127] width 13 height 13
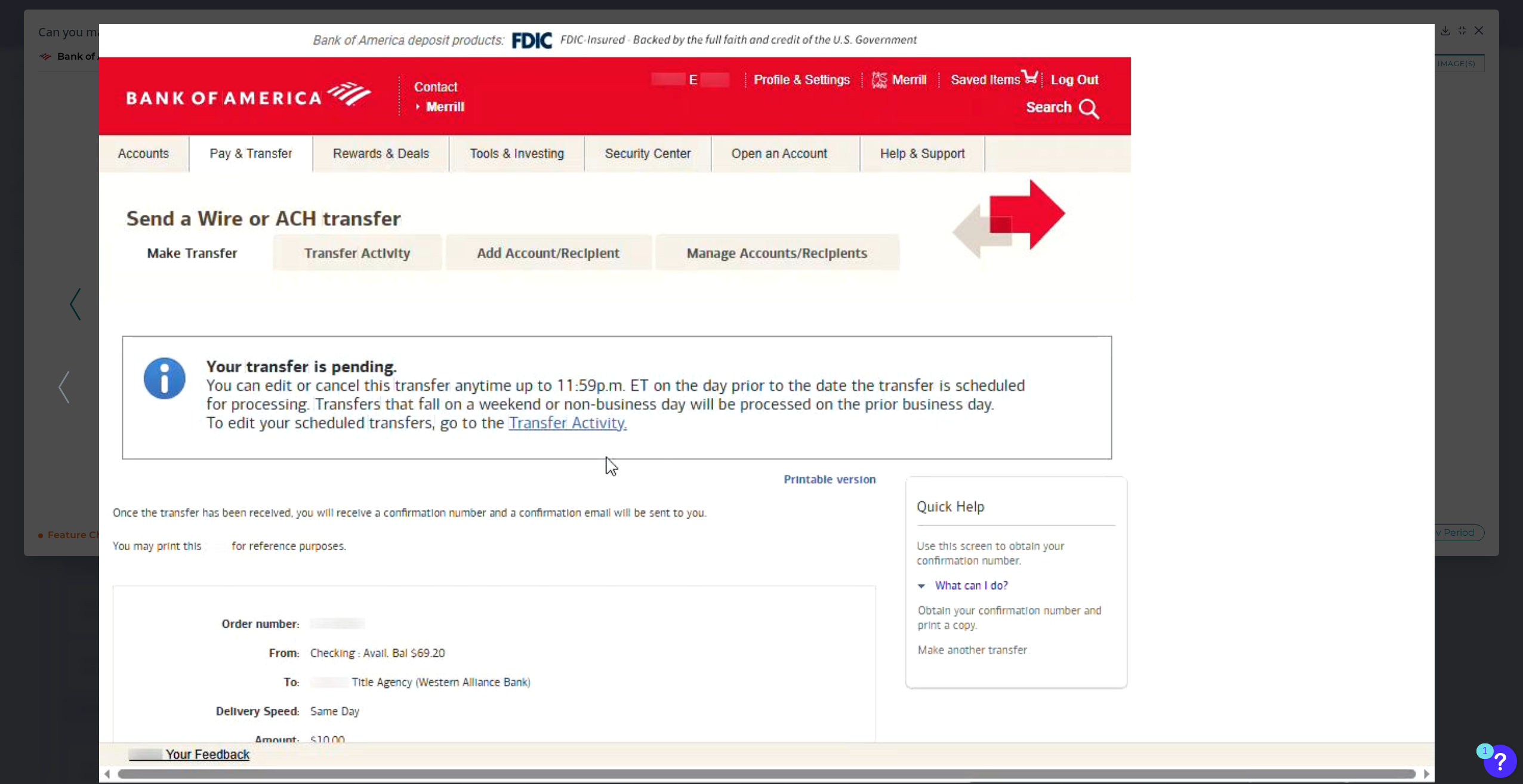
click at [1490, 73] on div at bounding box center [761, 392] width 1523 height 784
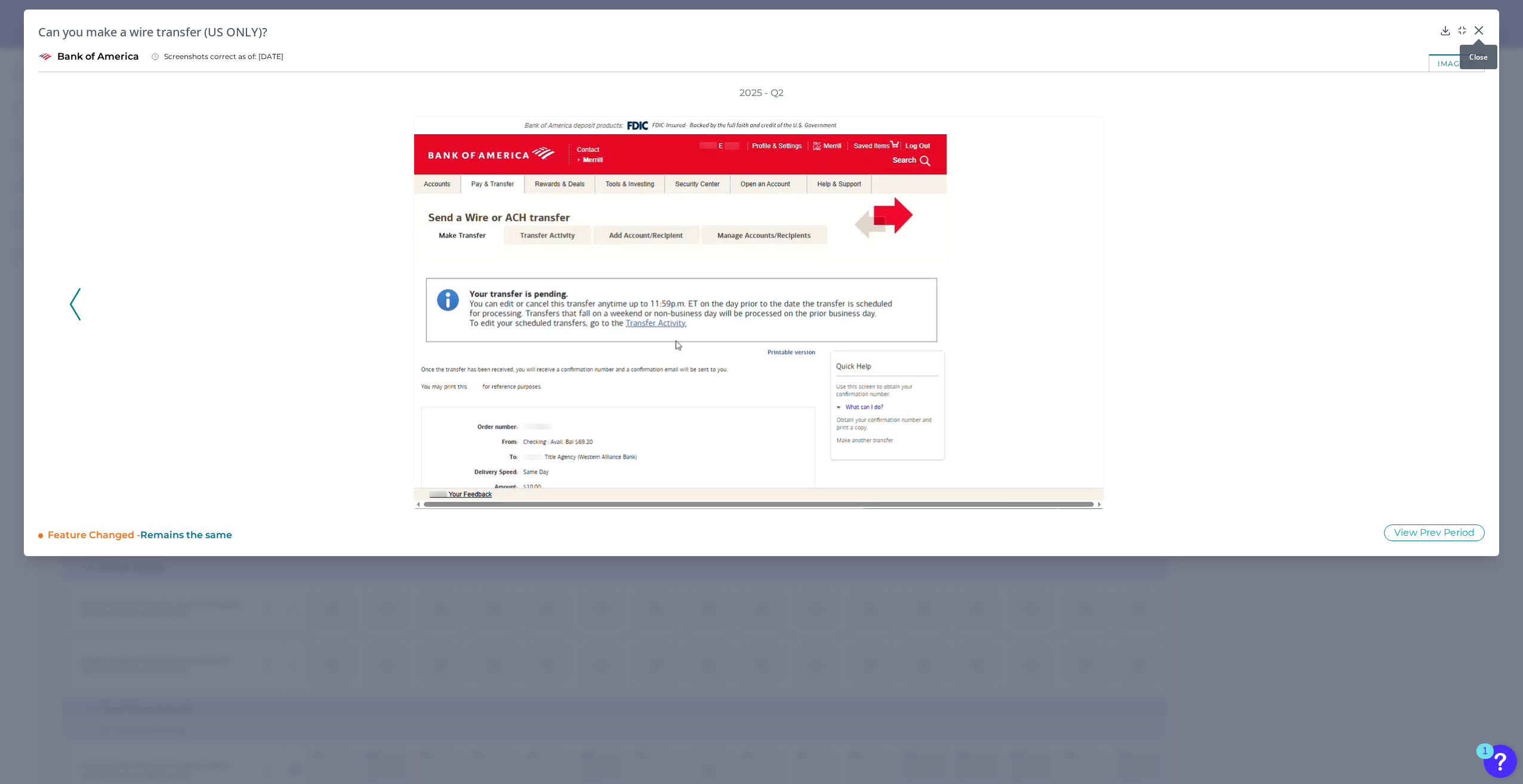
click at [1476, 27] on icon at bounding box center [1479, 31] width 7 height 7
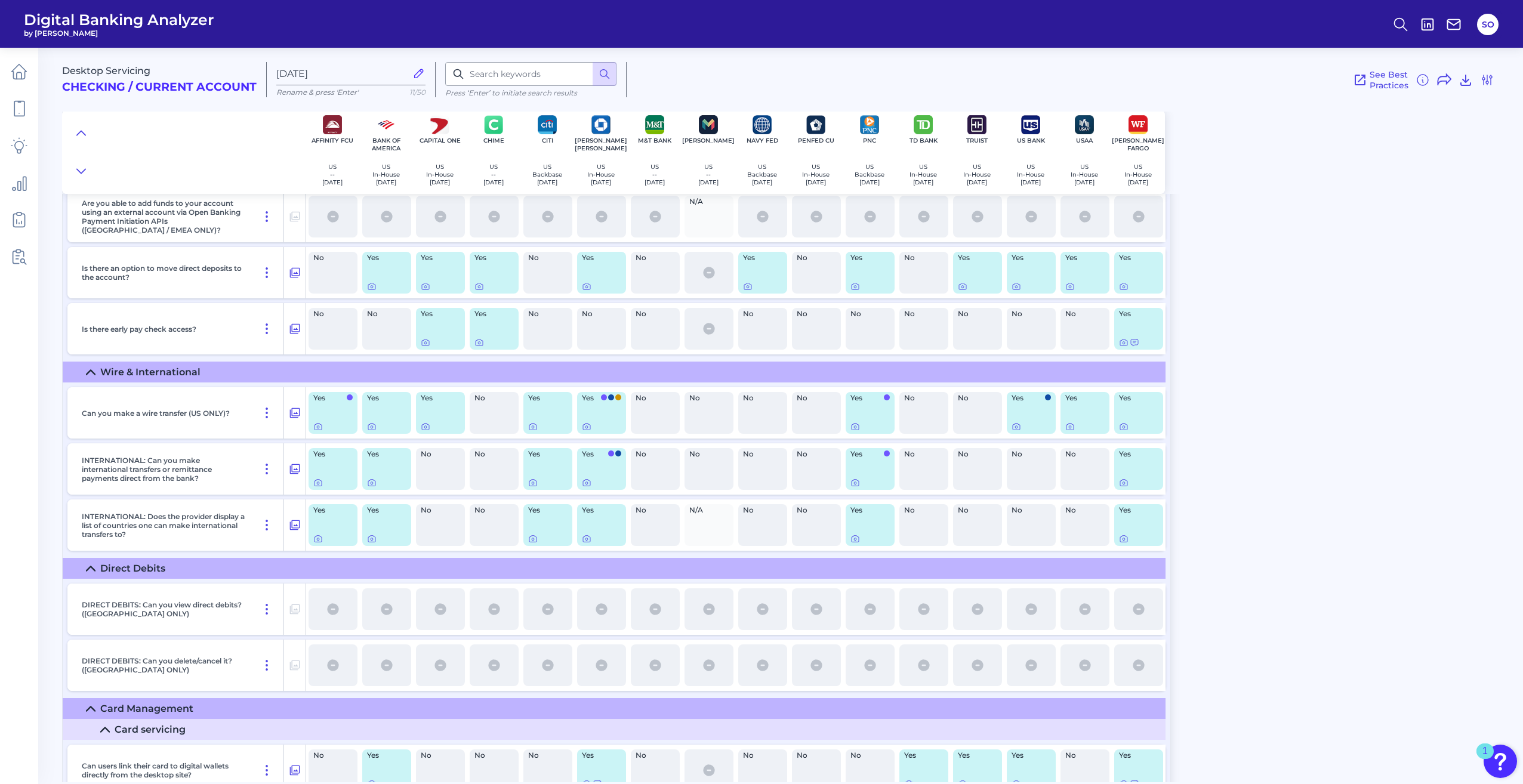
click at [1333, 349] on div "Desktop Servicing Checking / Current Account [DATE] Rename & press 'Enter' 11/5…" at bounding box center [793, 410] width 1461 height 743
click at [587, 430] on icon at bounding box center [586, 426] width 9 height 9
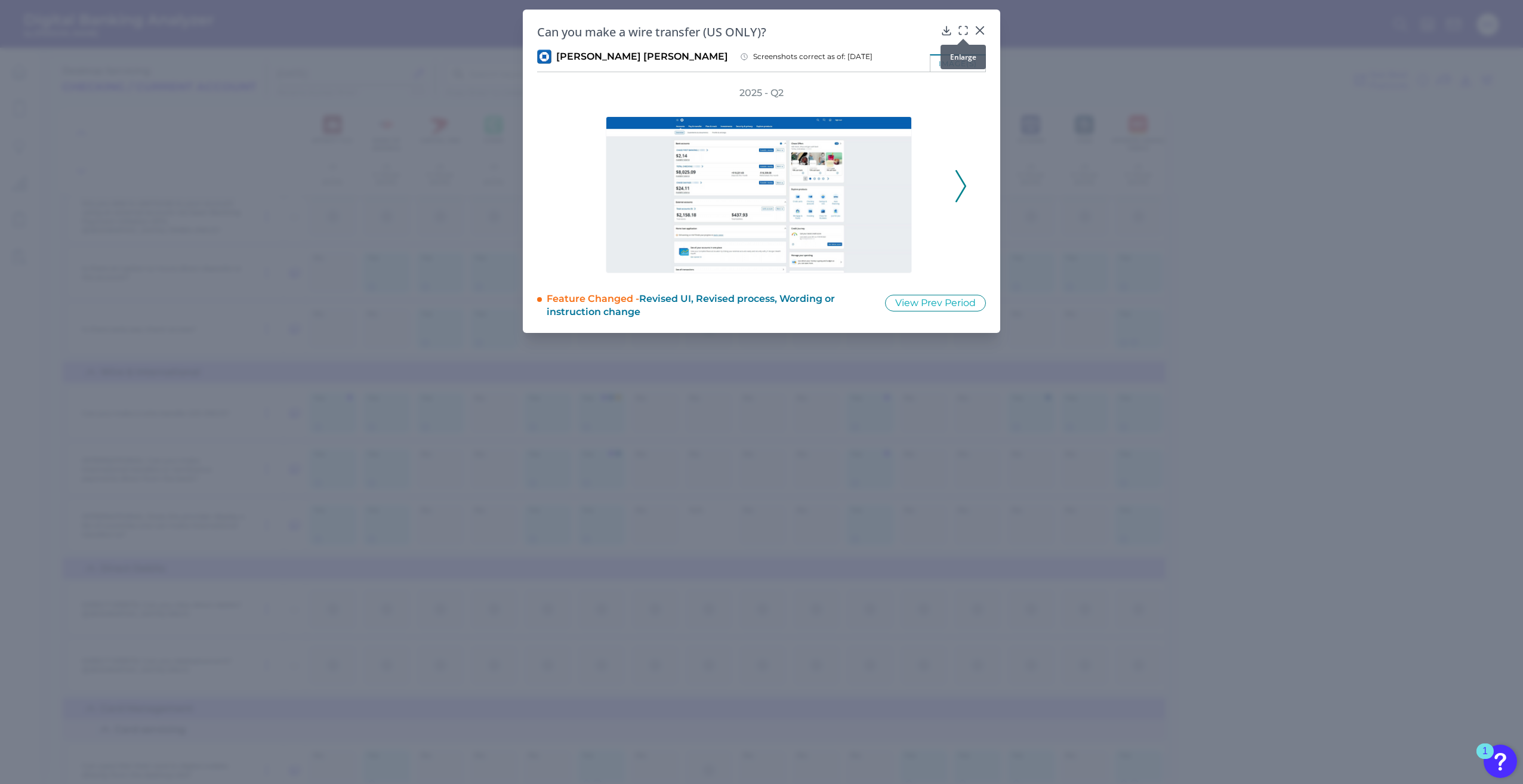
click at [961, 32] on icon at bounding box center [963, 30] width 12 height 12
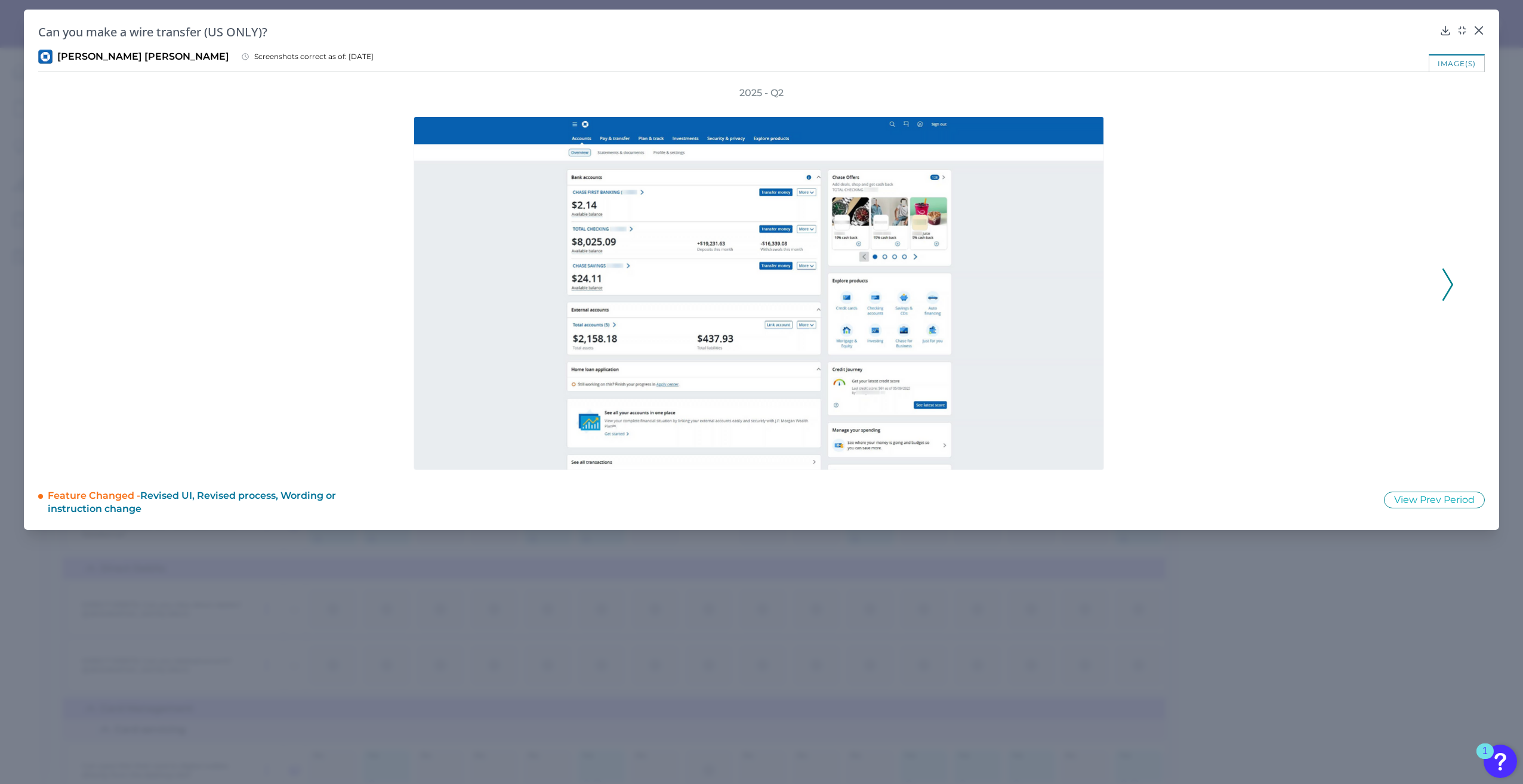
click at [1451, 292] on icon at bounding box center [1448, 285] width 11 height 33
click at [1450, 291] on icon at bounding box center [1448, 285] width 11 height 33
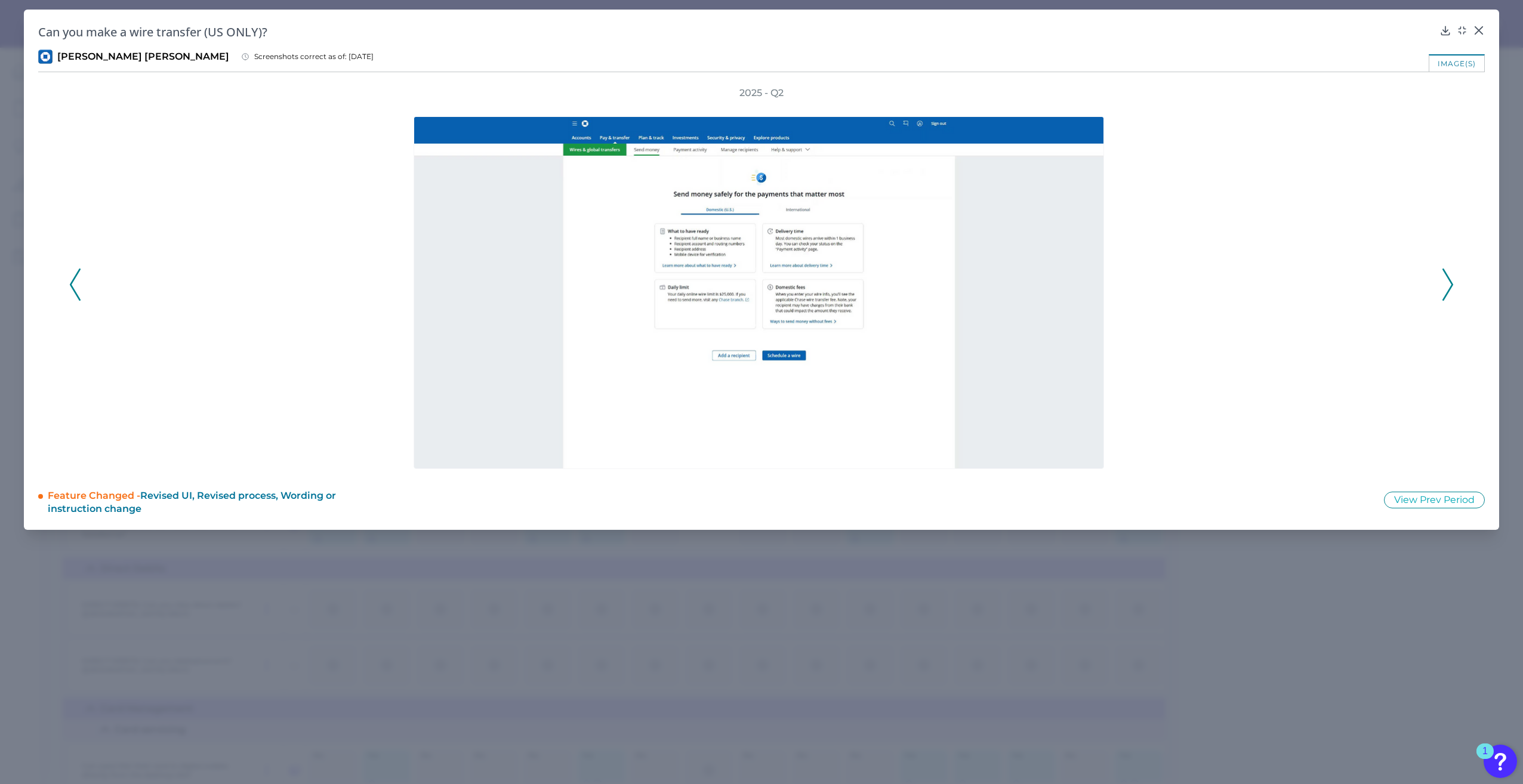
click at [1450, 291] on icon at bounding box center [1448, 285] width 11 height 33
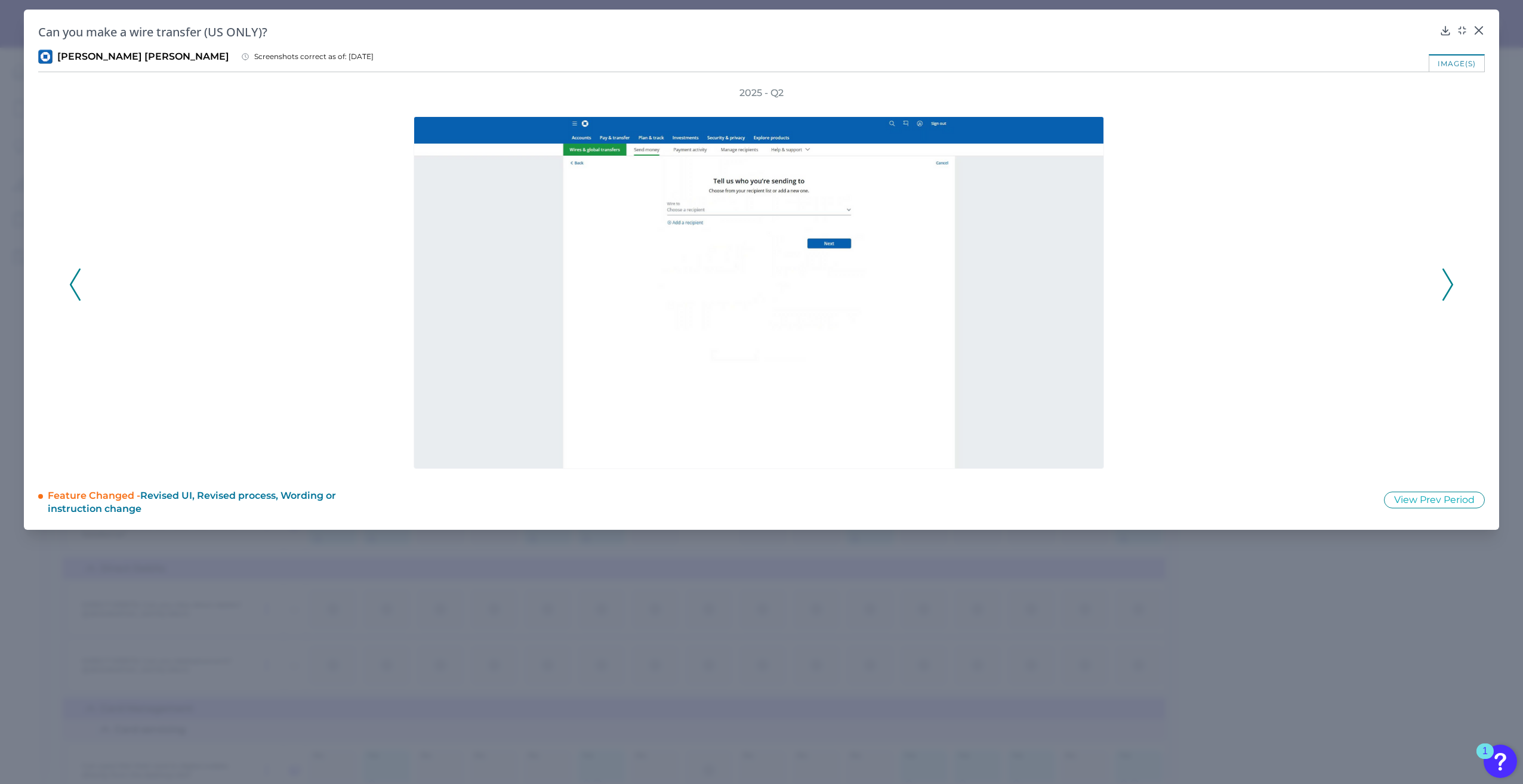
click at [1450, 291] on icon at bounding box center [1448, 285] width 11 height 33
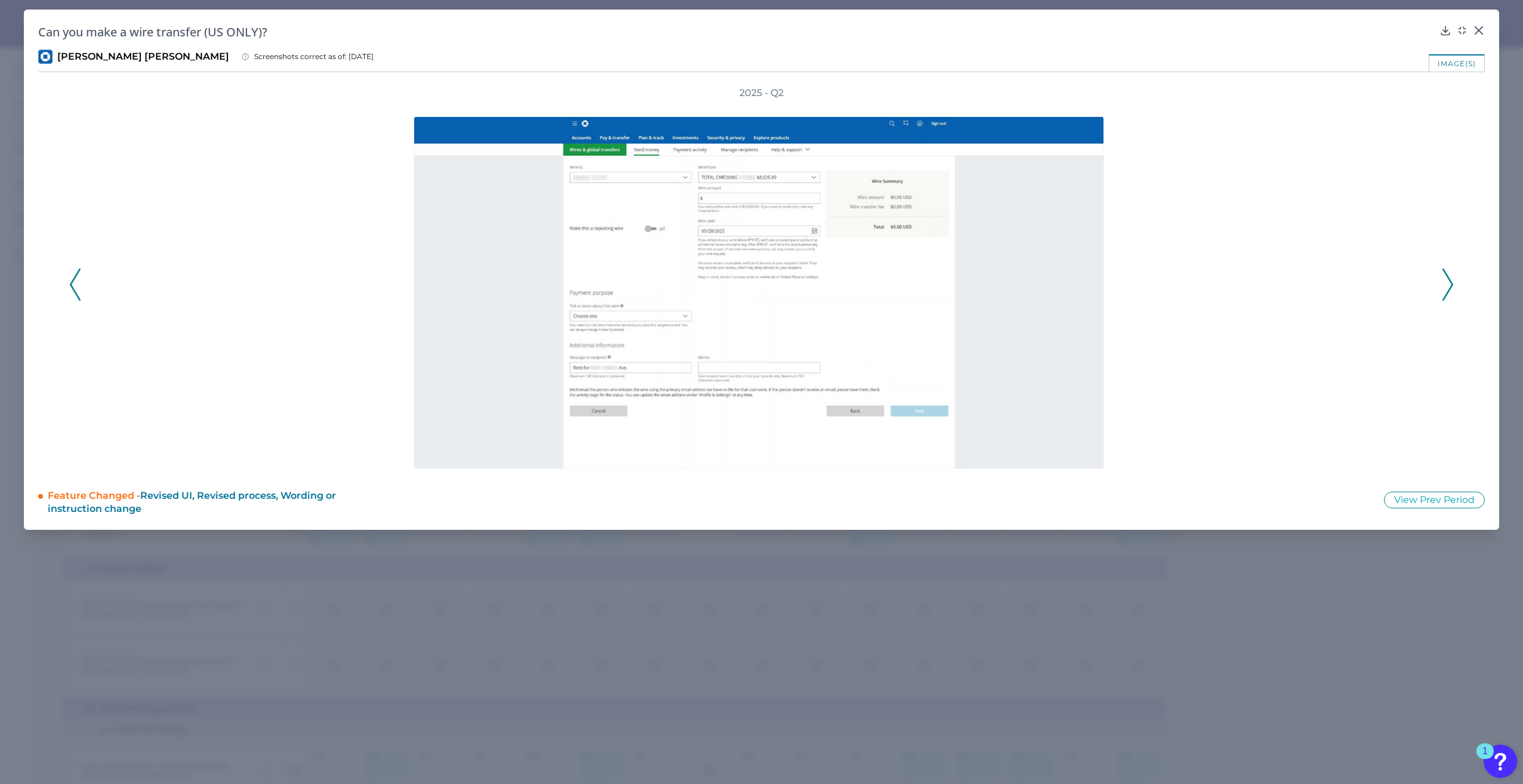
drag, startPoint x: 1450, startPoint y: 291, endPoint x: 1402, endPoint y: 374, distance: 95.9
click at [1402, 374] on div at bounding box center [761, 285] width 1356 height 370
click at [1449, 294] on icon at bounding box center [1448, 285] width 11 height 33
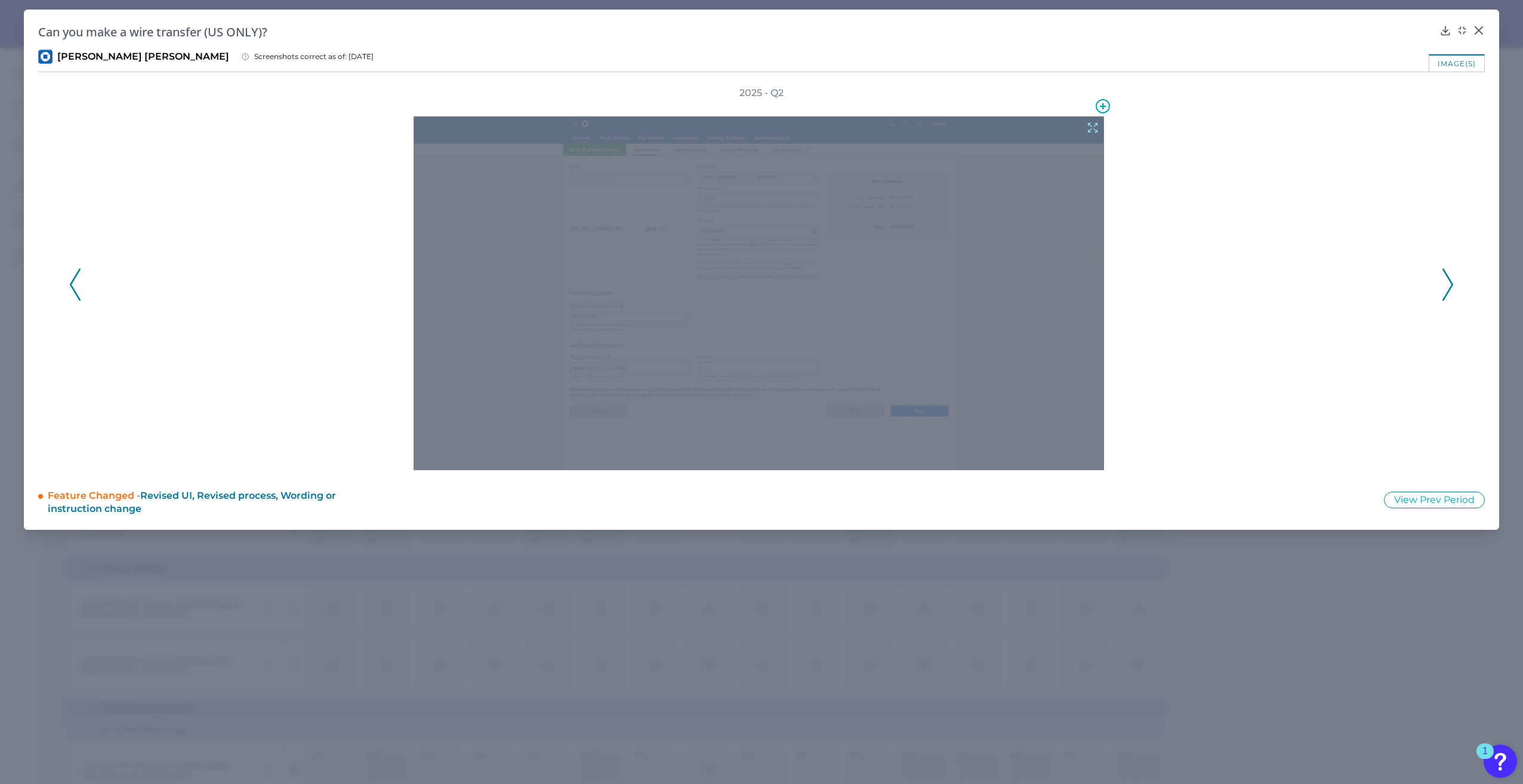
click at [1089, 129] on icon at bounding box center [1092, 128] width 9 height 9
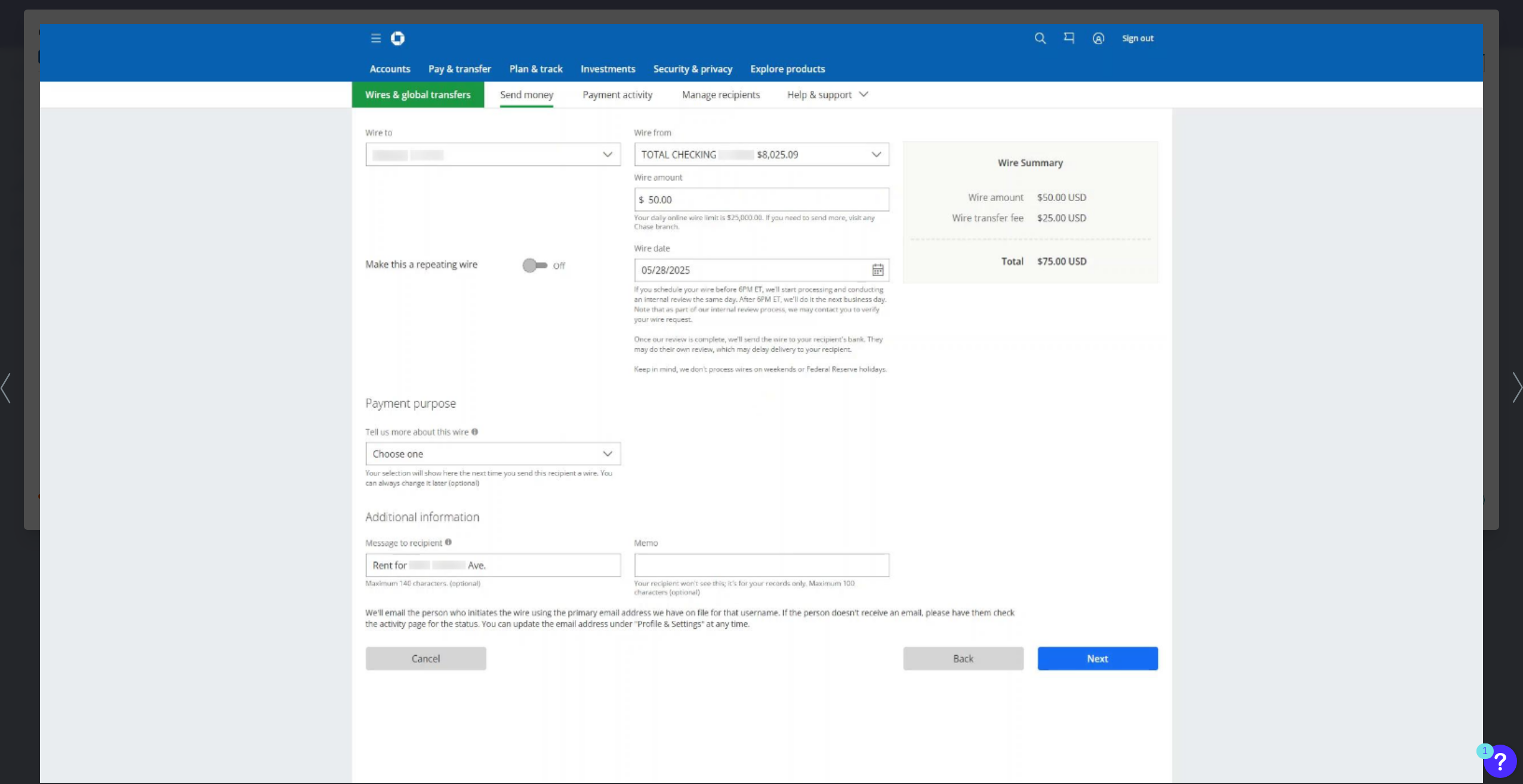
click at [5, 385] on icon at bounding box center [5, 387] width 10 height 31
click at [1, 392] on icon at bounding box center [5, 387] width 10 height 31
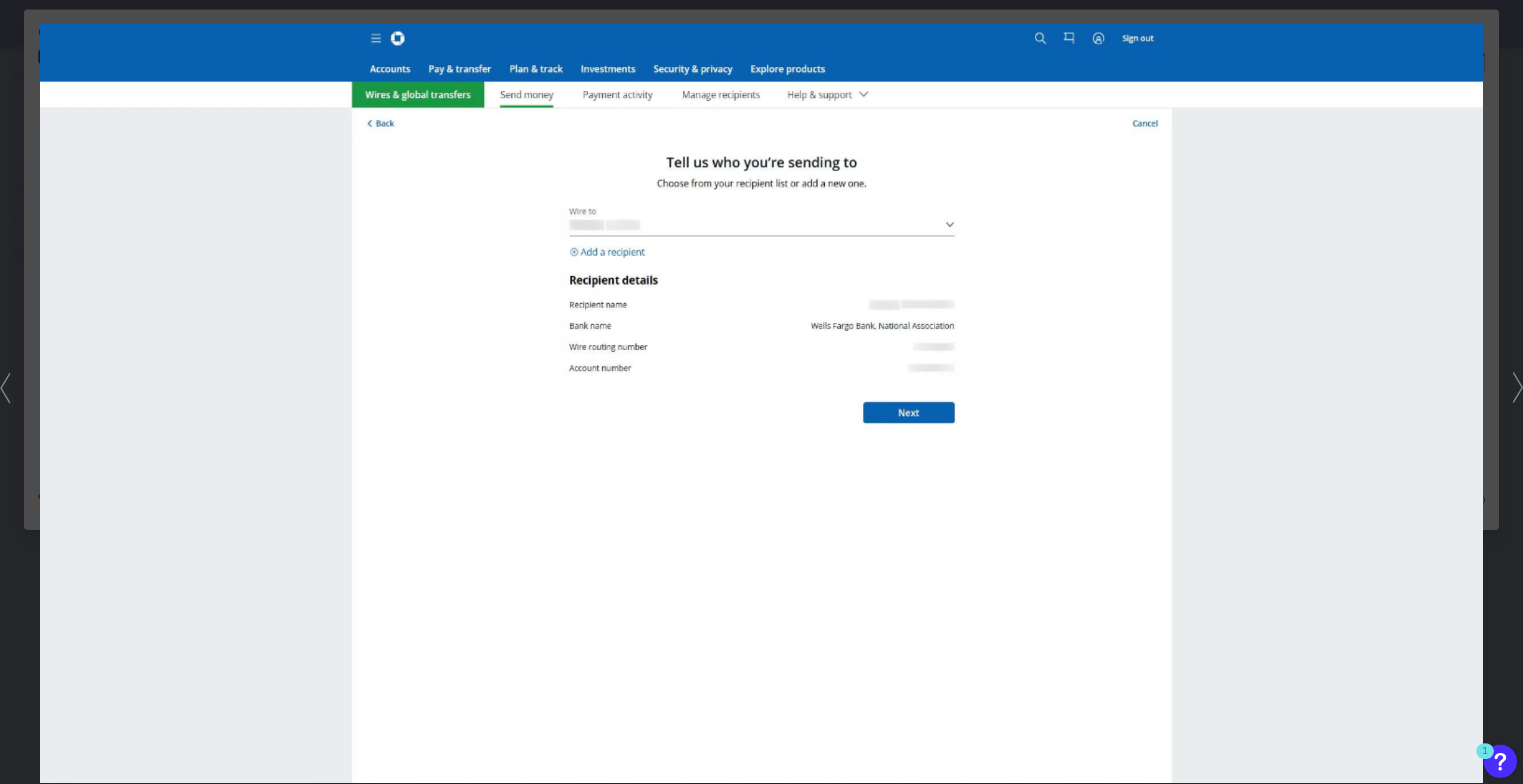
click at [1517, 380] on polyline at bounding box center [1518, 388] width 9 height 30
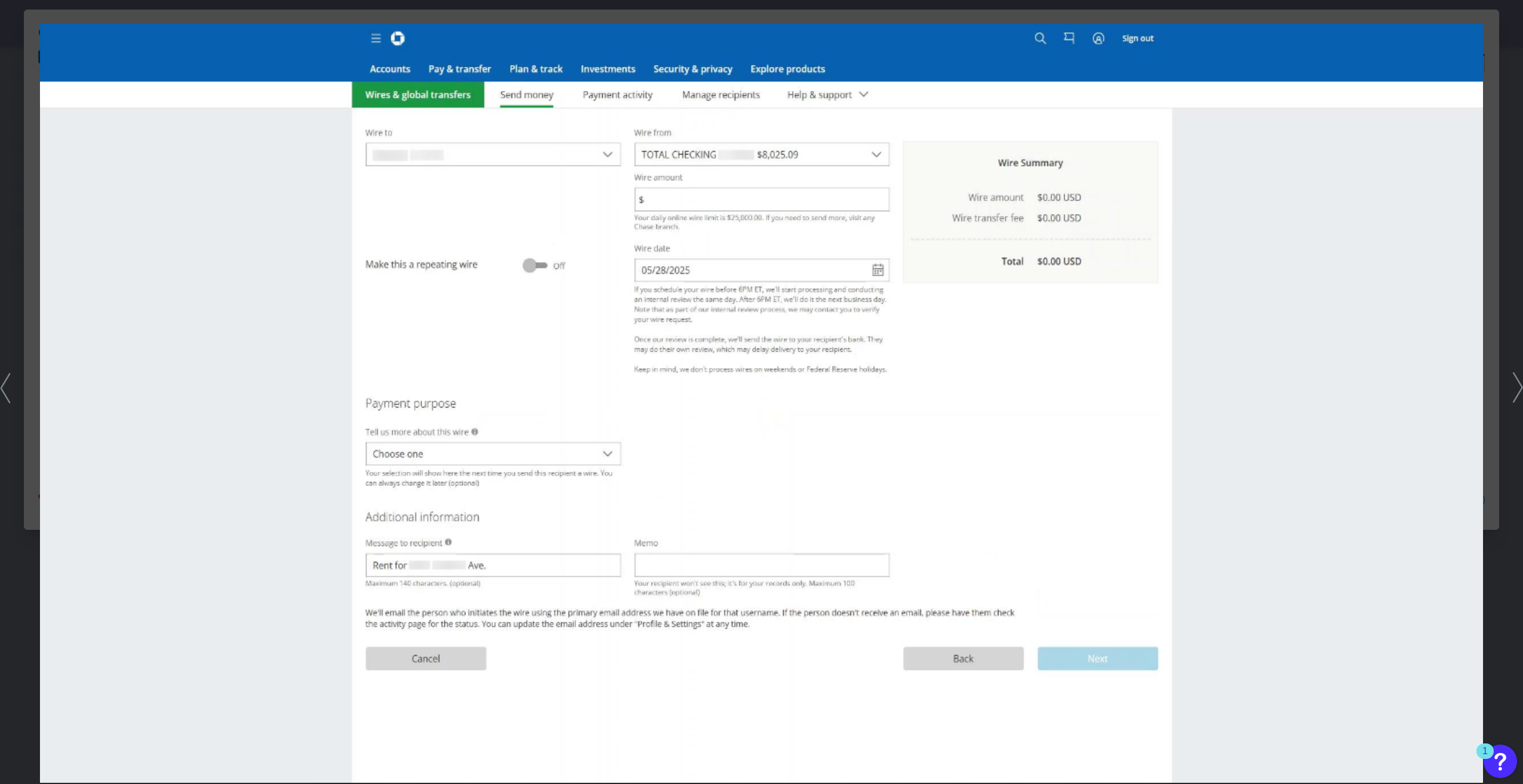
click at [1516, 390] on icon at bounding box center [1517, 387] width 10 height 31
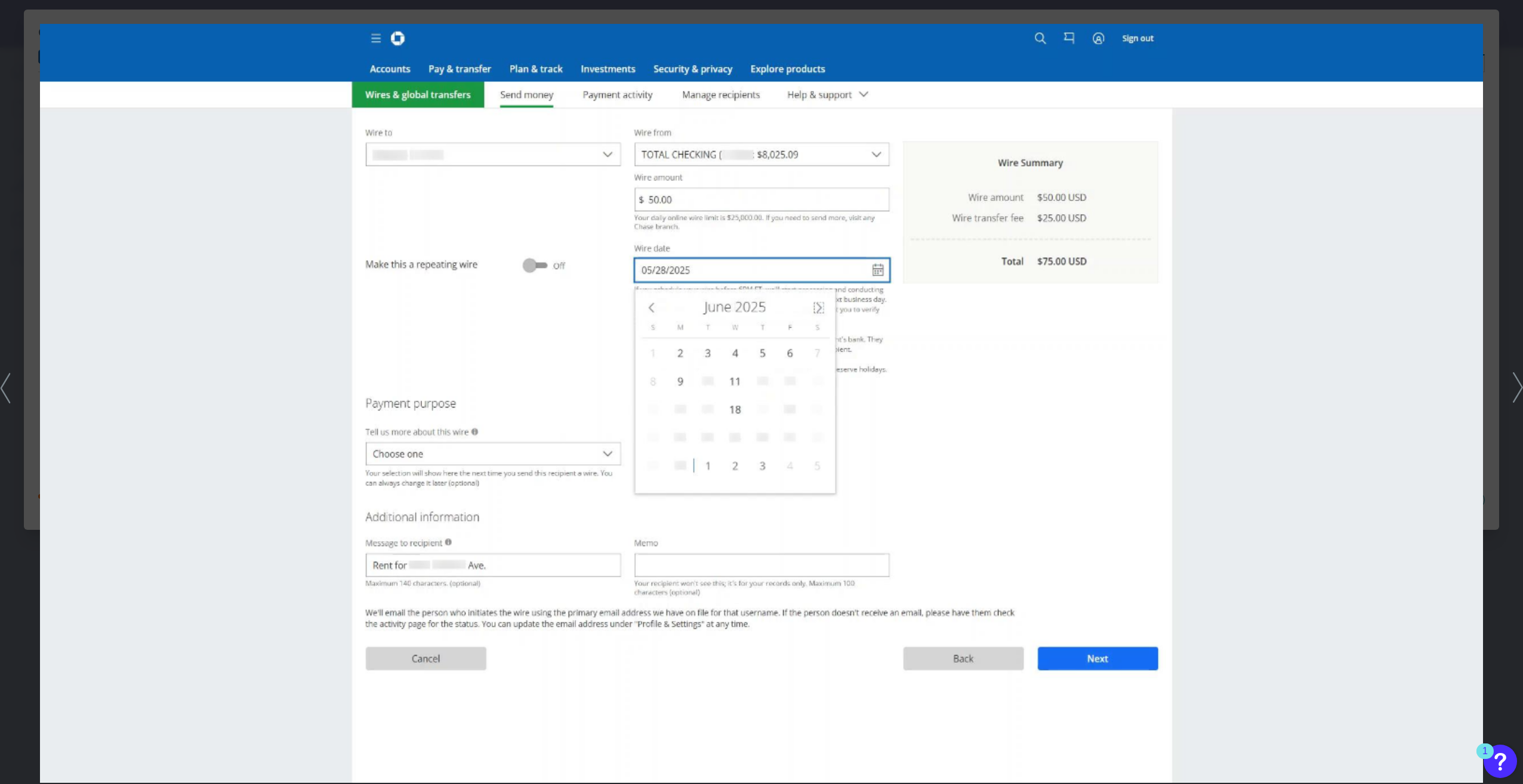
click at [1517, 391] on icon at bounding box center [1517, 387] width 10 height 31
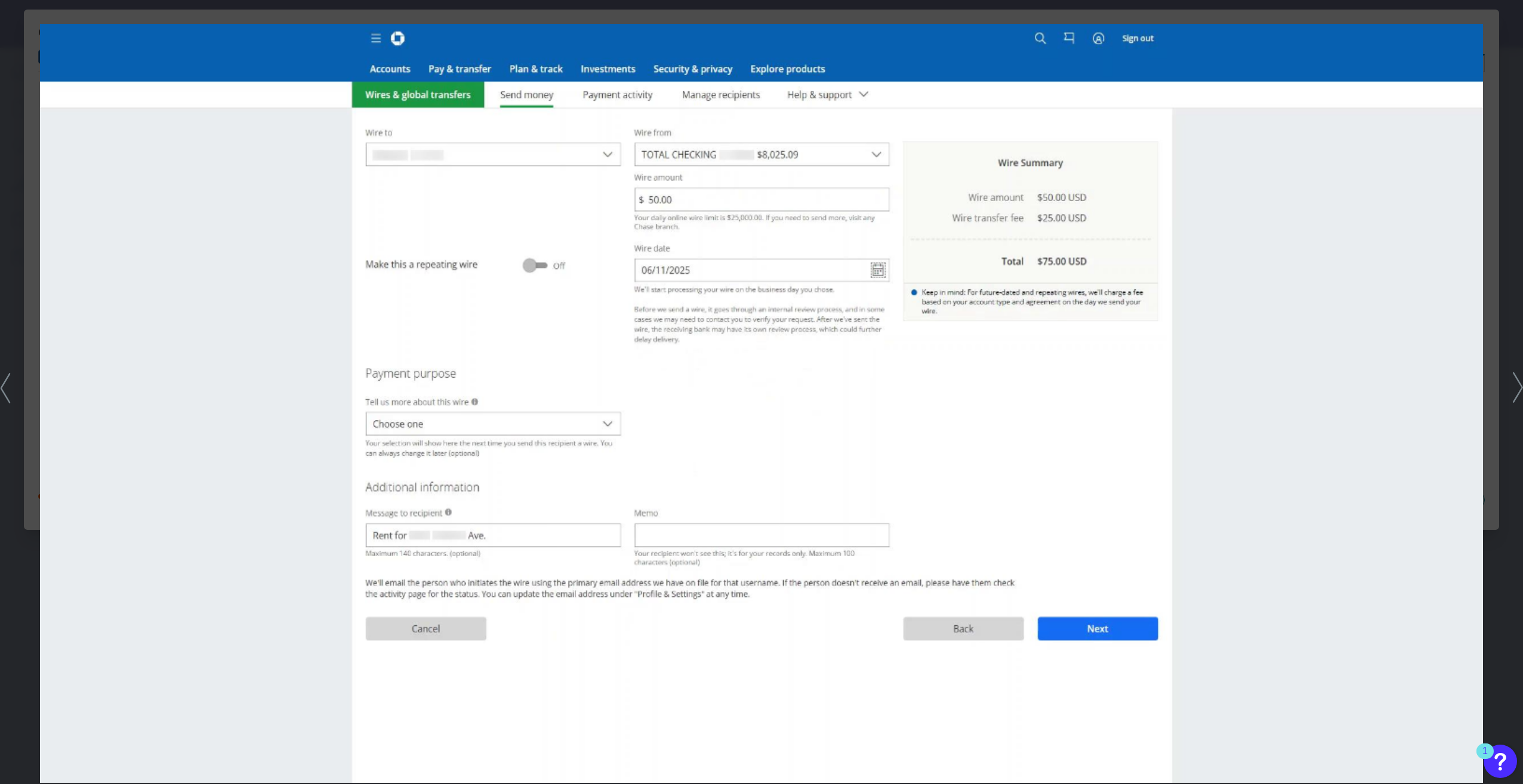
click at [1517, 390] on icon at bounding box center [1517, 387] width 10 height 31
click at [1516, 390] on icon at bounding box center [1517, 387] width 10 height 31
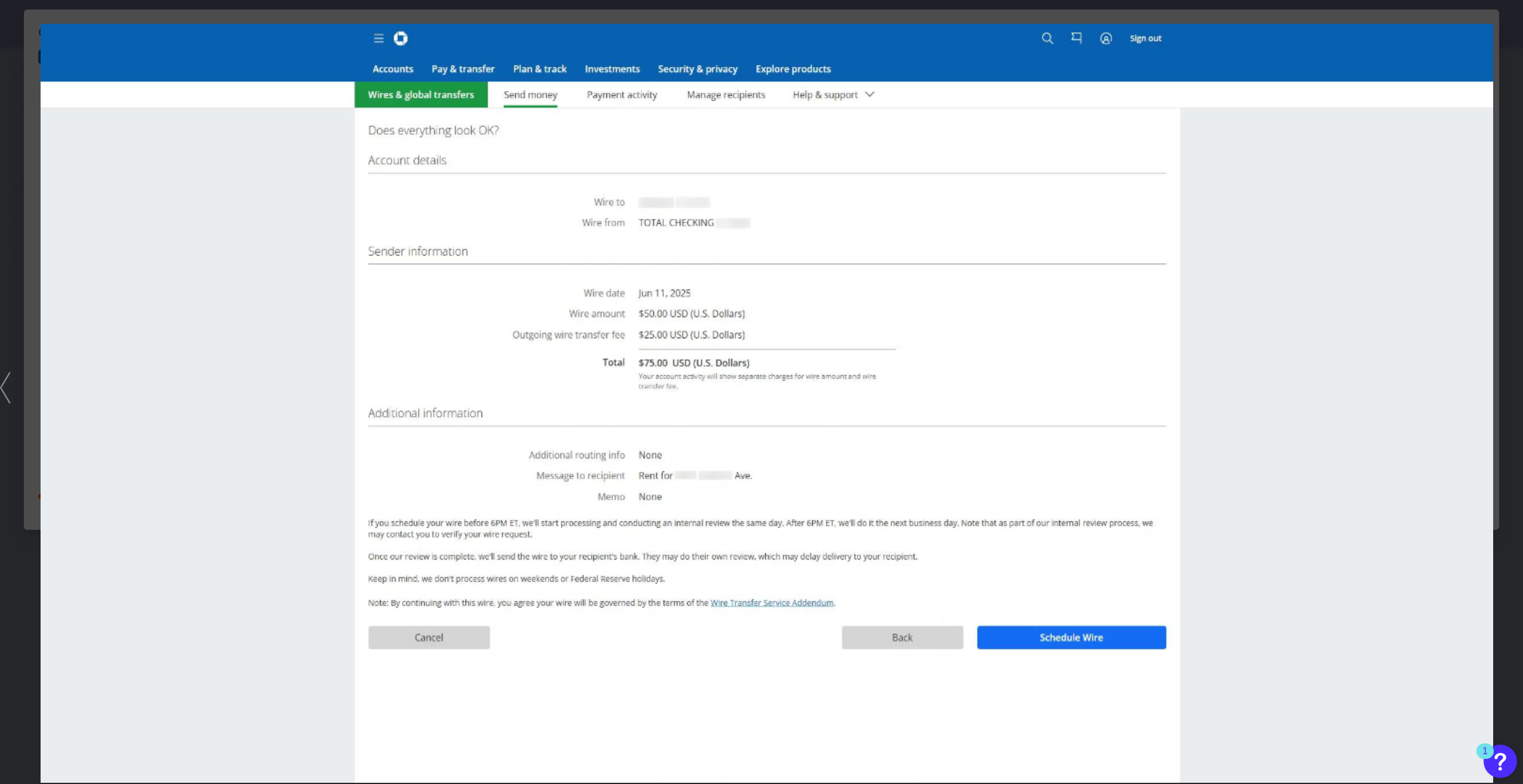
click at [3, 388] on icon at bounding box center [6, 388] width 11 height 32
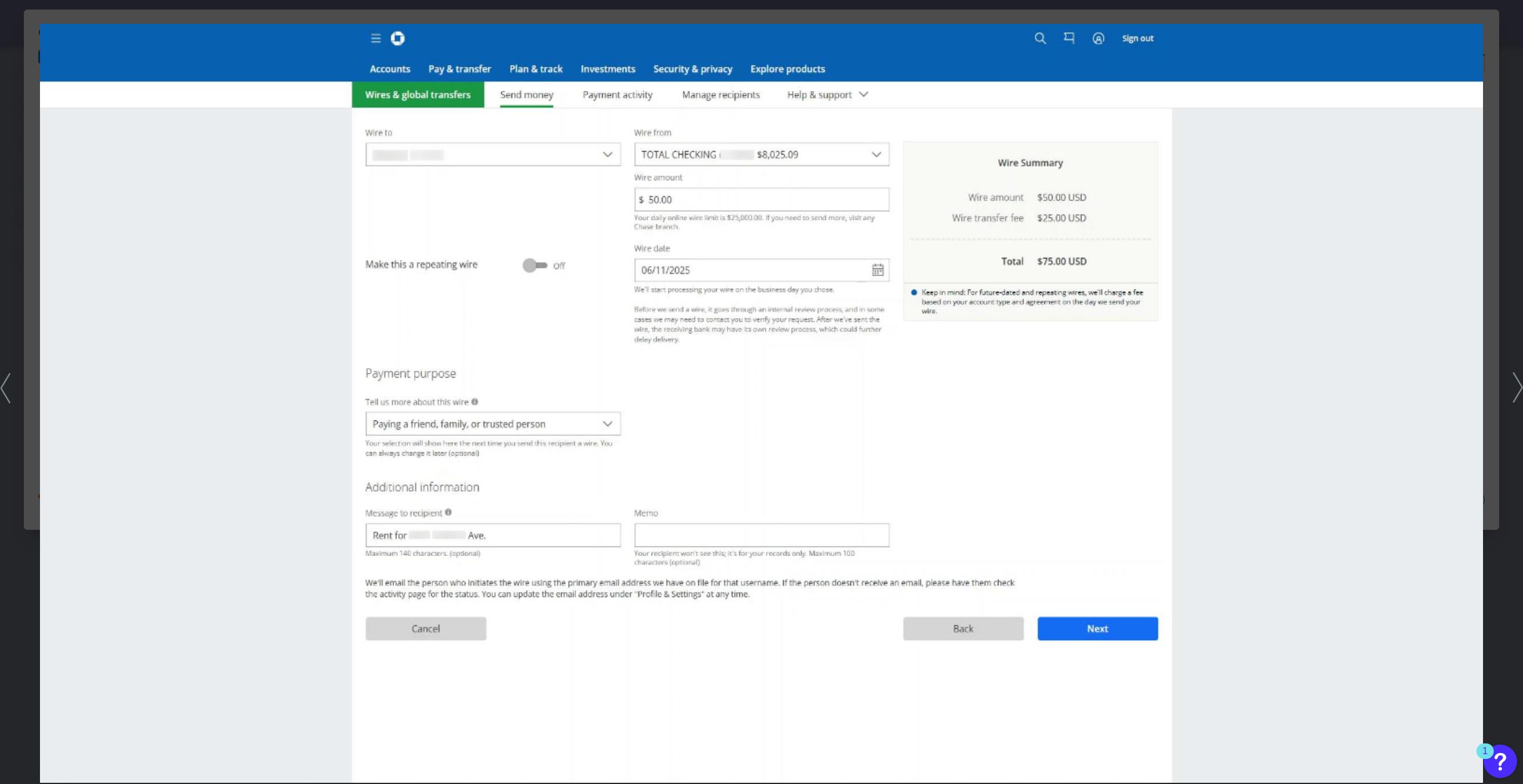
click at [1516, 397] on polyline at bounding box center [1518, 388] width 9 height 30
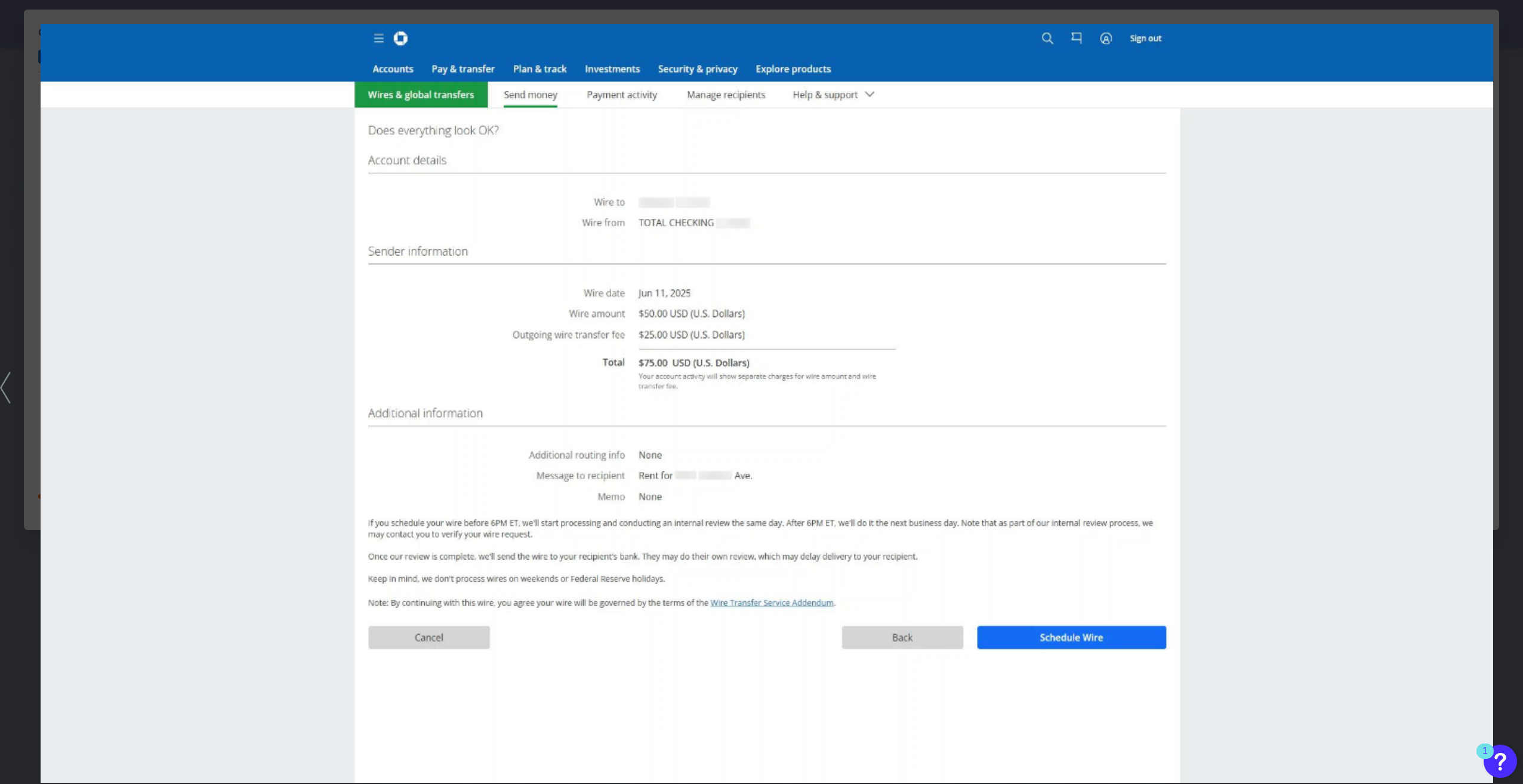
click at [1516, 398] on div at bounding box center [761, 392] width 1523 height 784
